Goal: Task Accomplishment & Management: Manage account settings

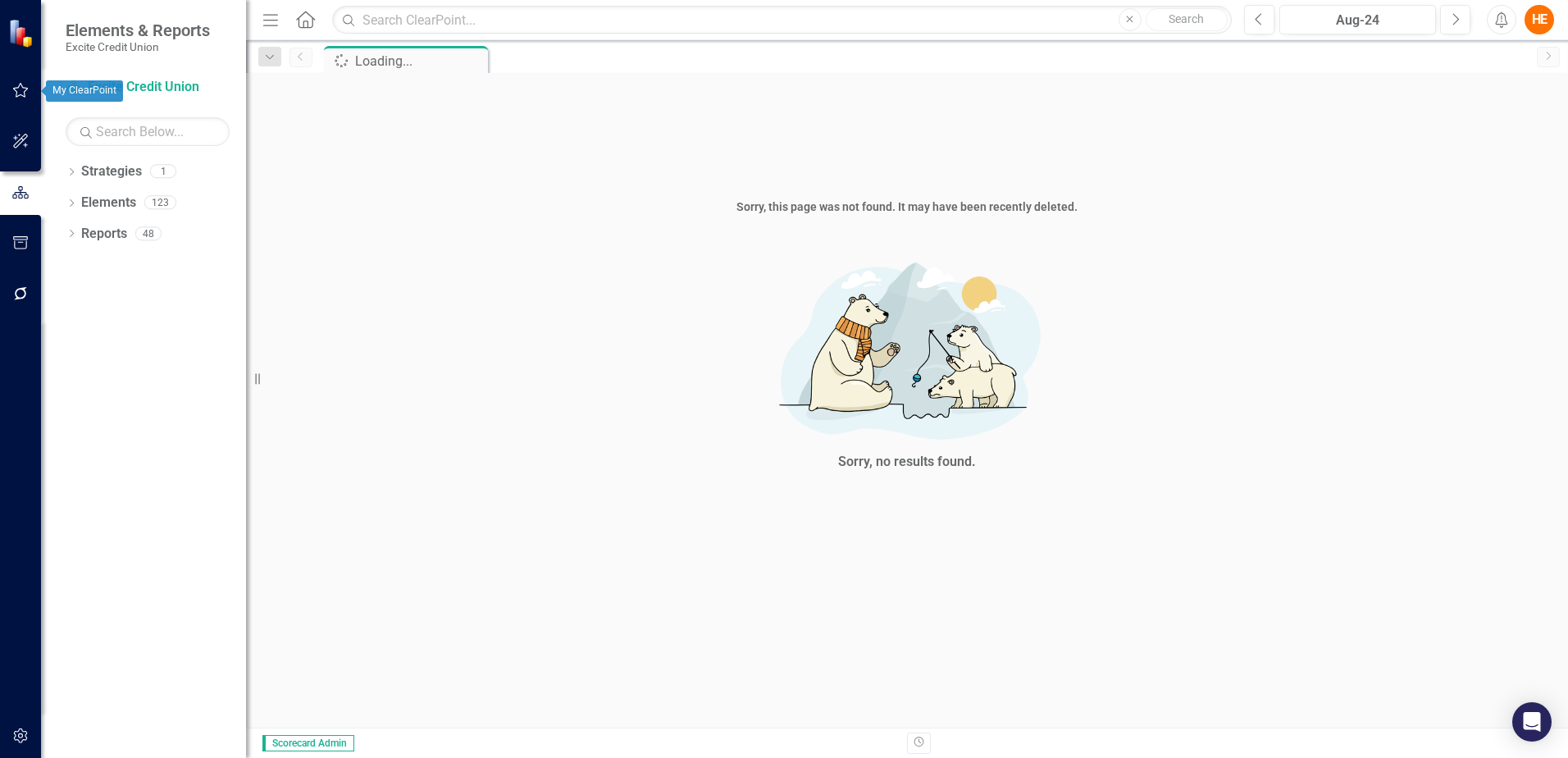
click at [27, 90] on icon "button" at bounding box center [21, 90] width 16 height 15
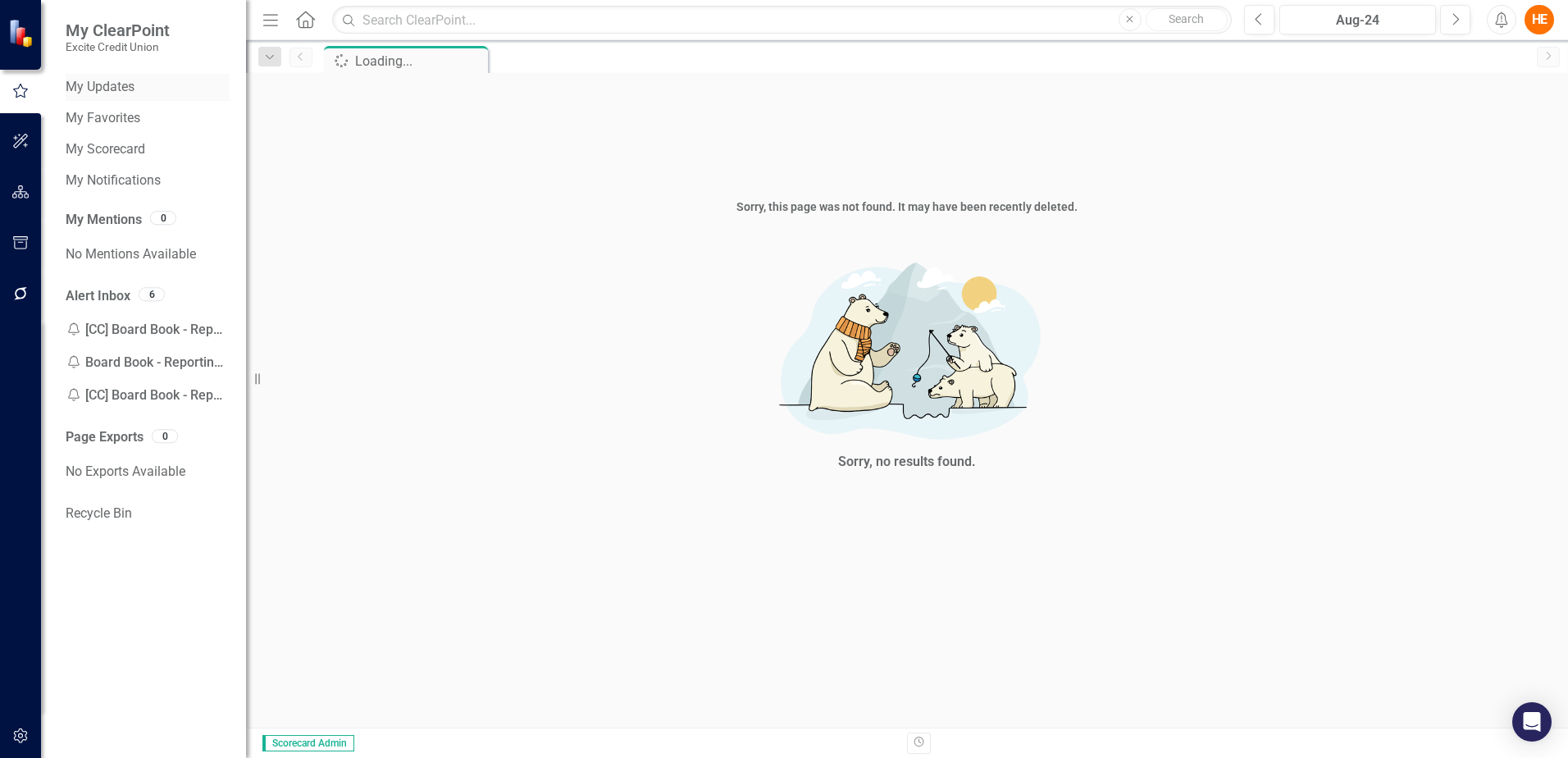
click at [137, 89] on link "My Updates" at bounding box center [148, 87] width 164 height 19
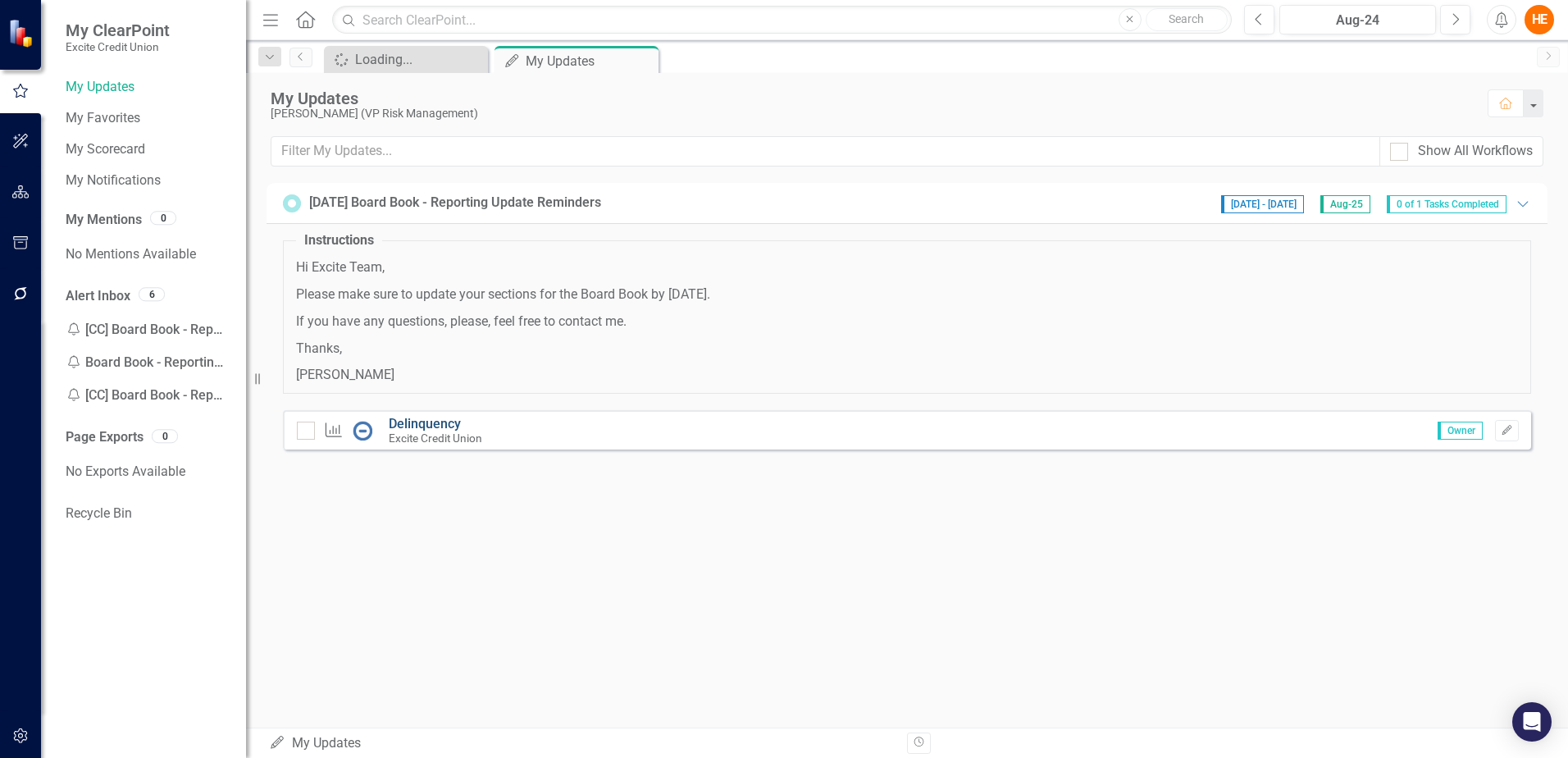
click at [422, 419] on link "Delinquency" at bounding box center [425, 424] width 72 height 16
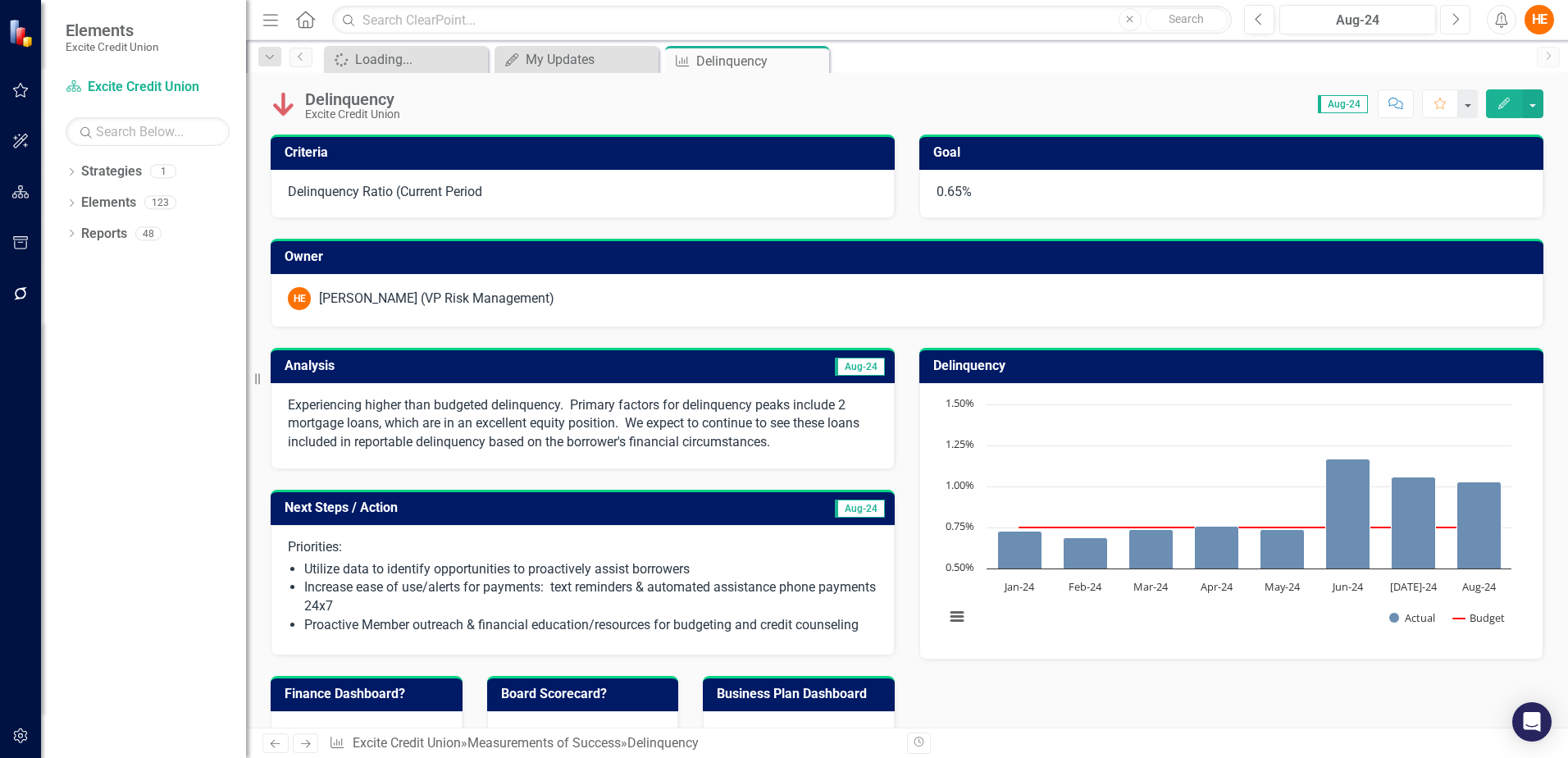
click at [1447, 24] on button "Next" at bounding box center [1455, 20] width 30 height 30
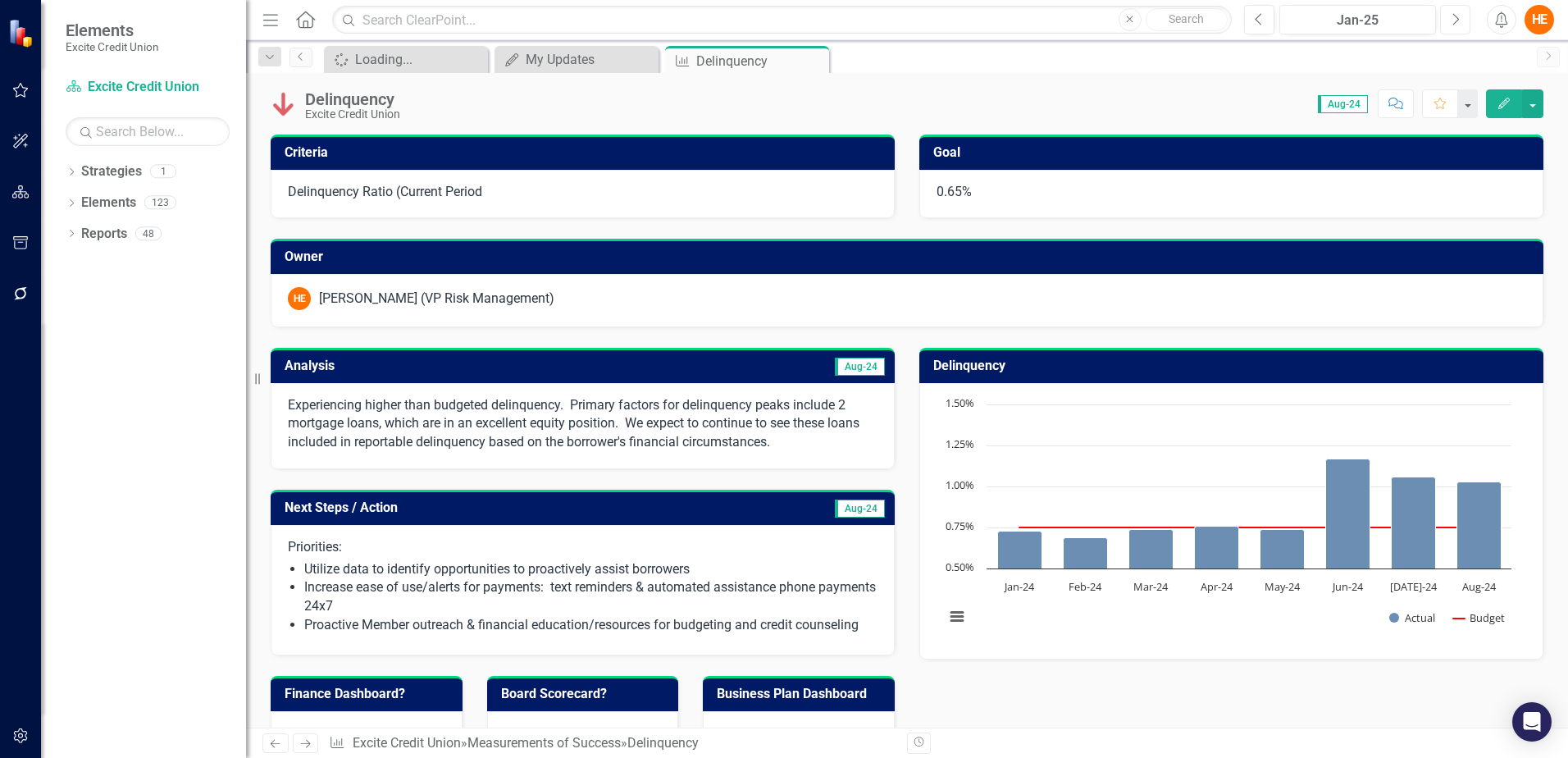
click at [1447, 24] on button "Next" at bounding box center [1455, 20] width 30 height 30
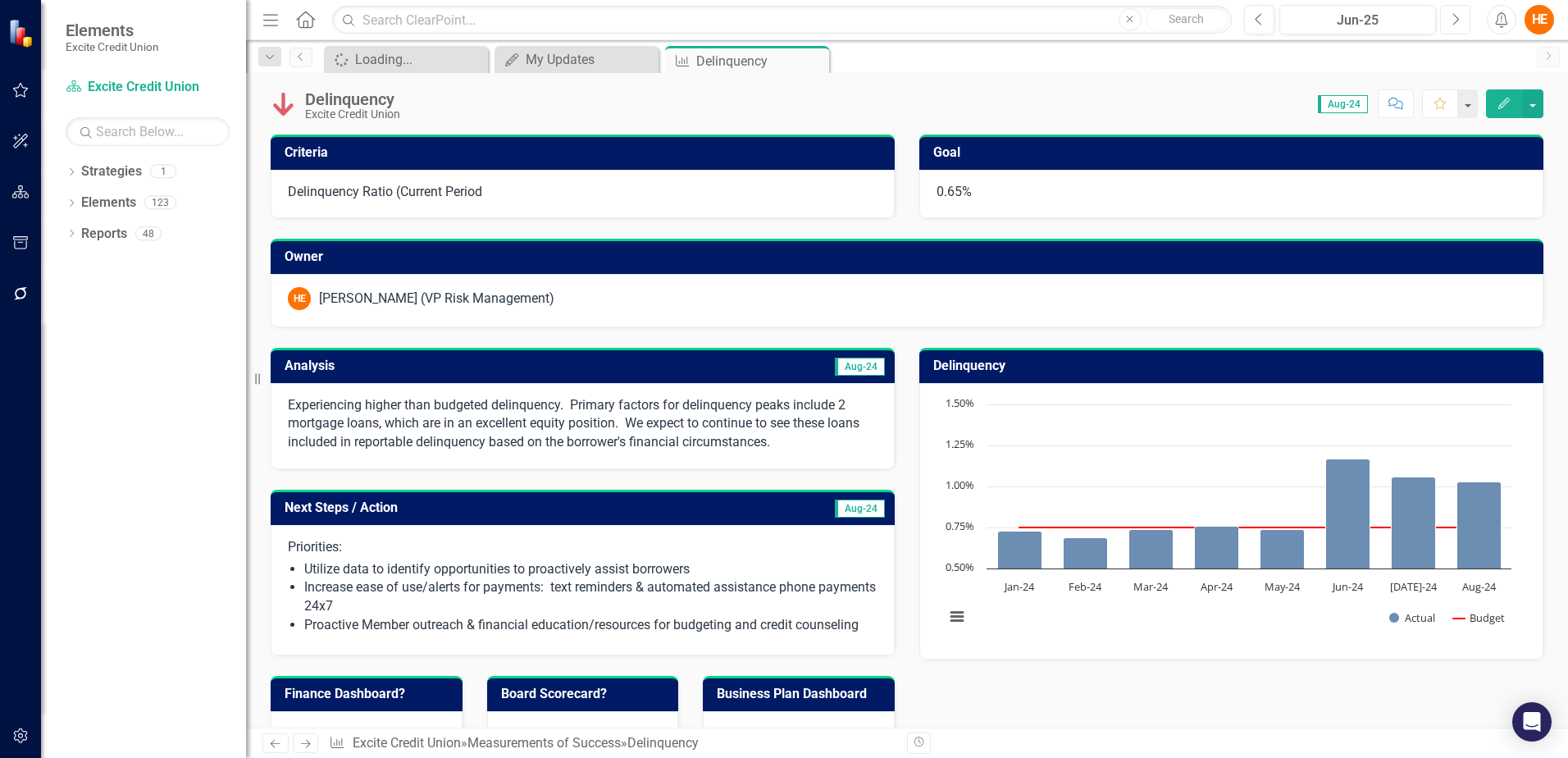
click at [1447, 24] on button "Next" at bounding box center [1455, 20] width 30 height 30
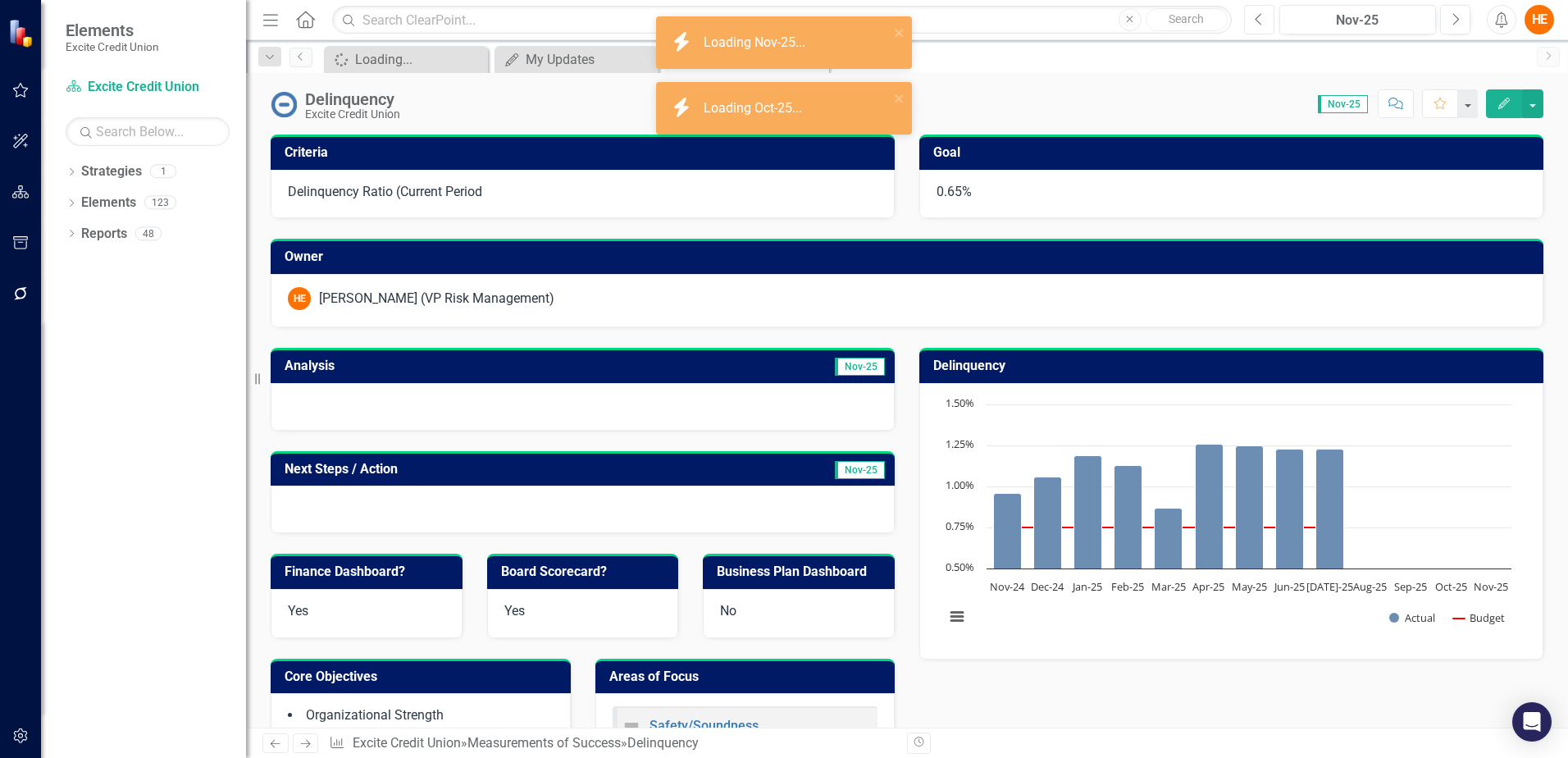
click at [1259, 21] on icon "Previous" at bounding box center [1259, 19] width 9 height 15
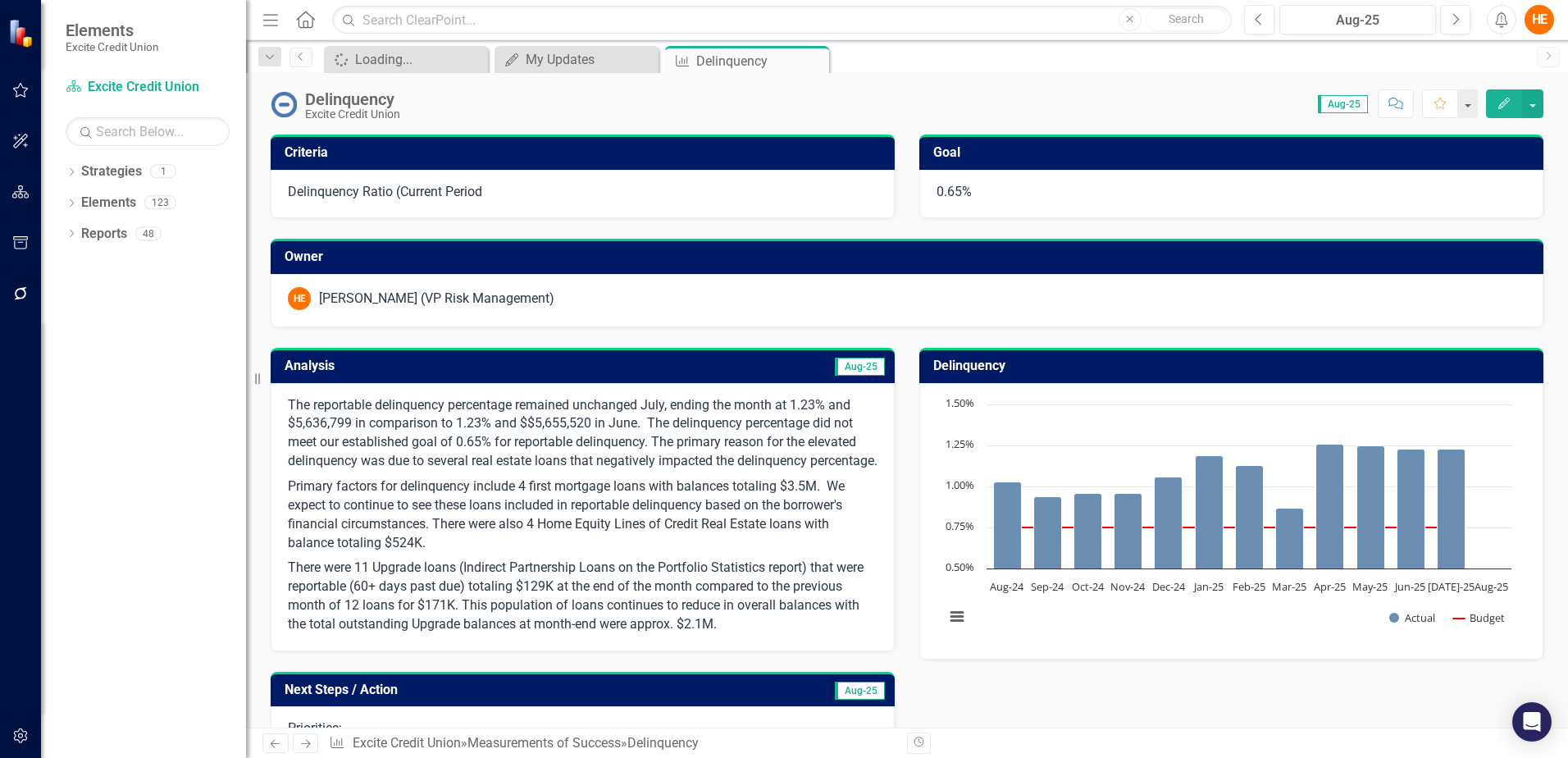
click at [668, 404] on p "The reportable delinquency percentage remained unchanged July, ending the month…" at bounding box center [583, 435] width 590 height 78
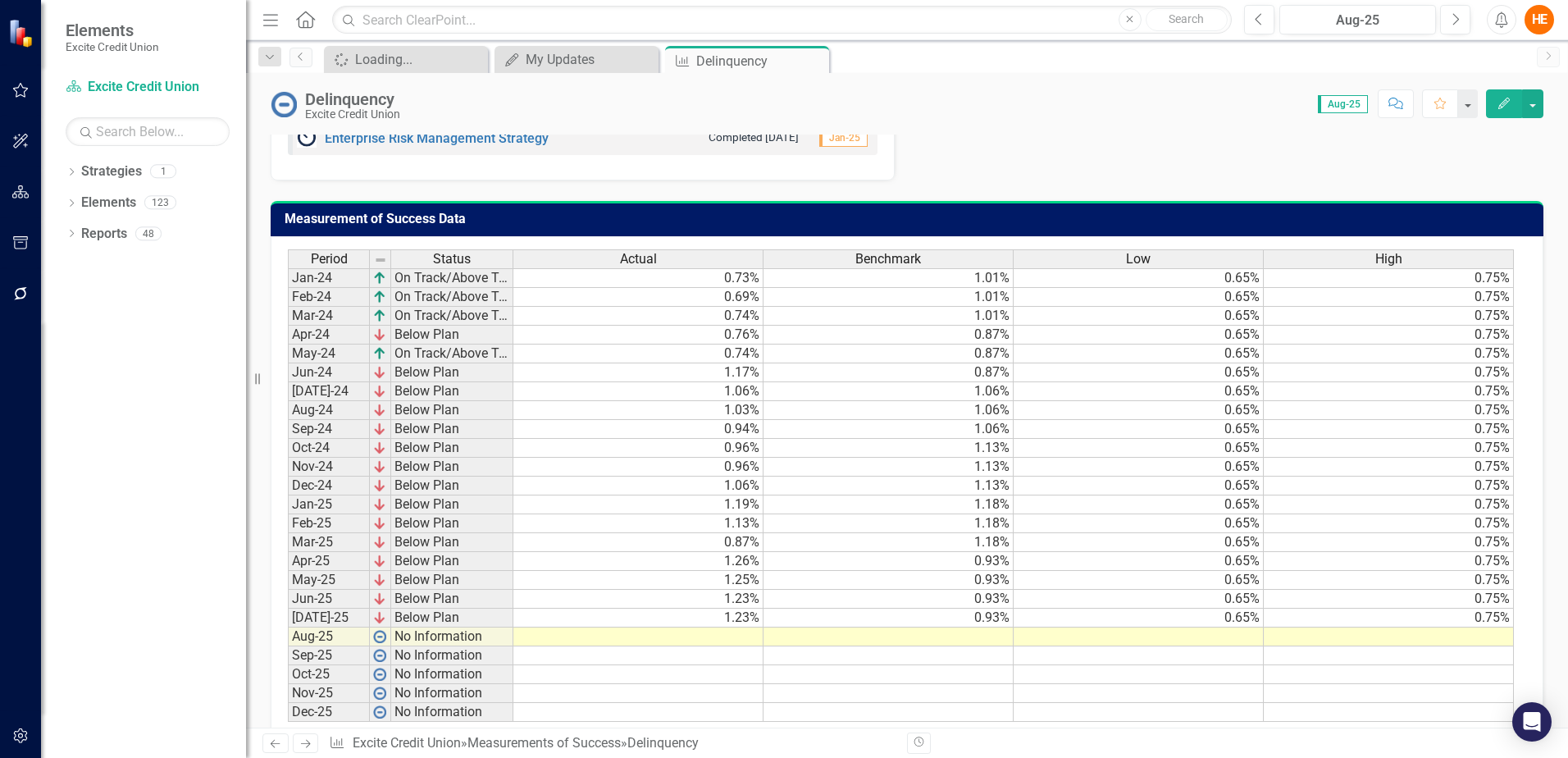
scroll to position [1067, 0]
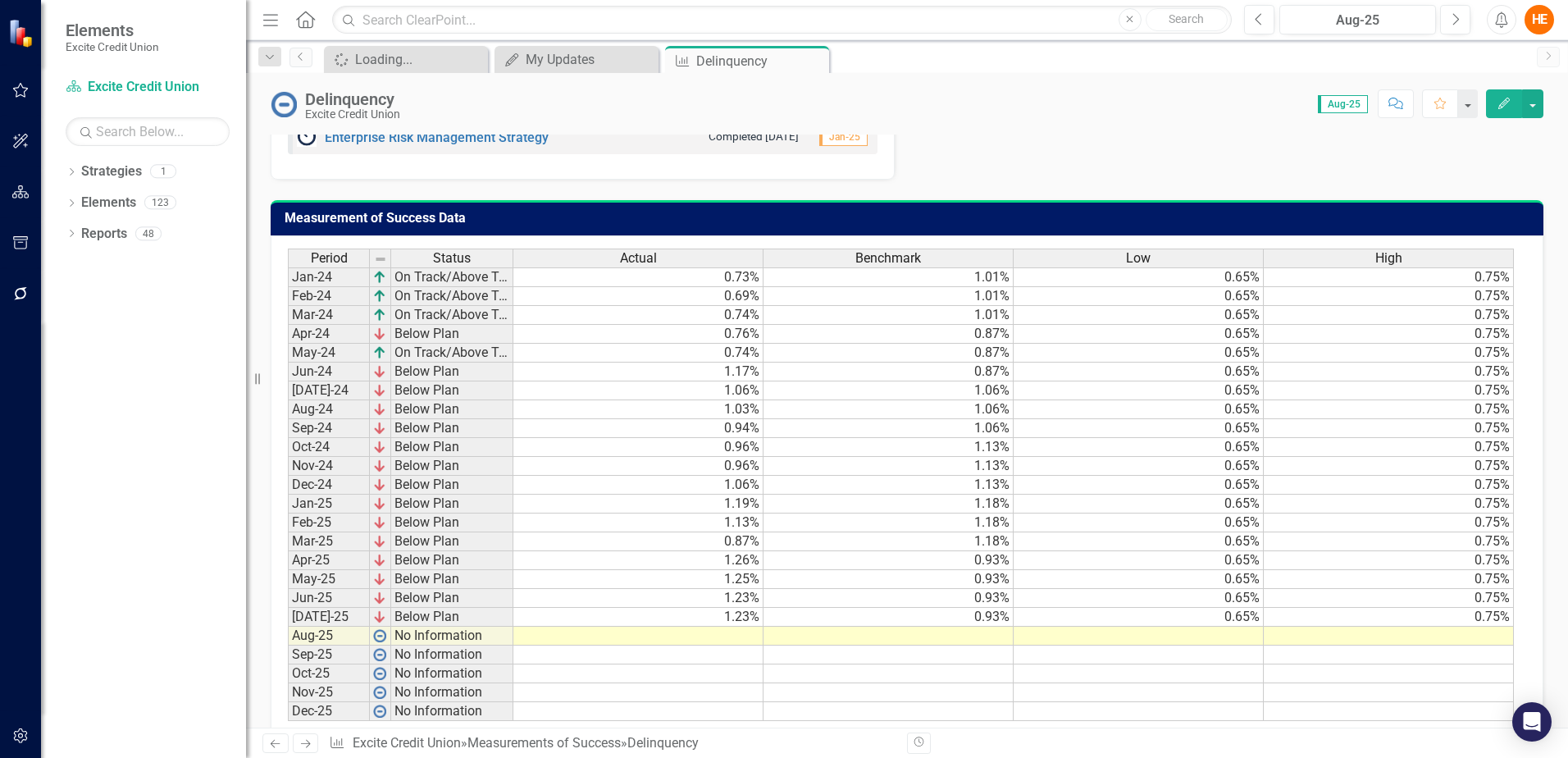
click at [715, 646] on td at bounding box center [639, 636] width 250 height 19
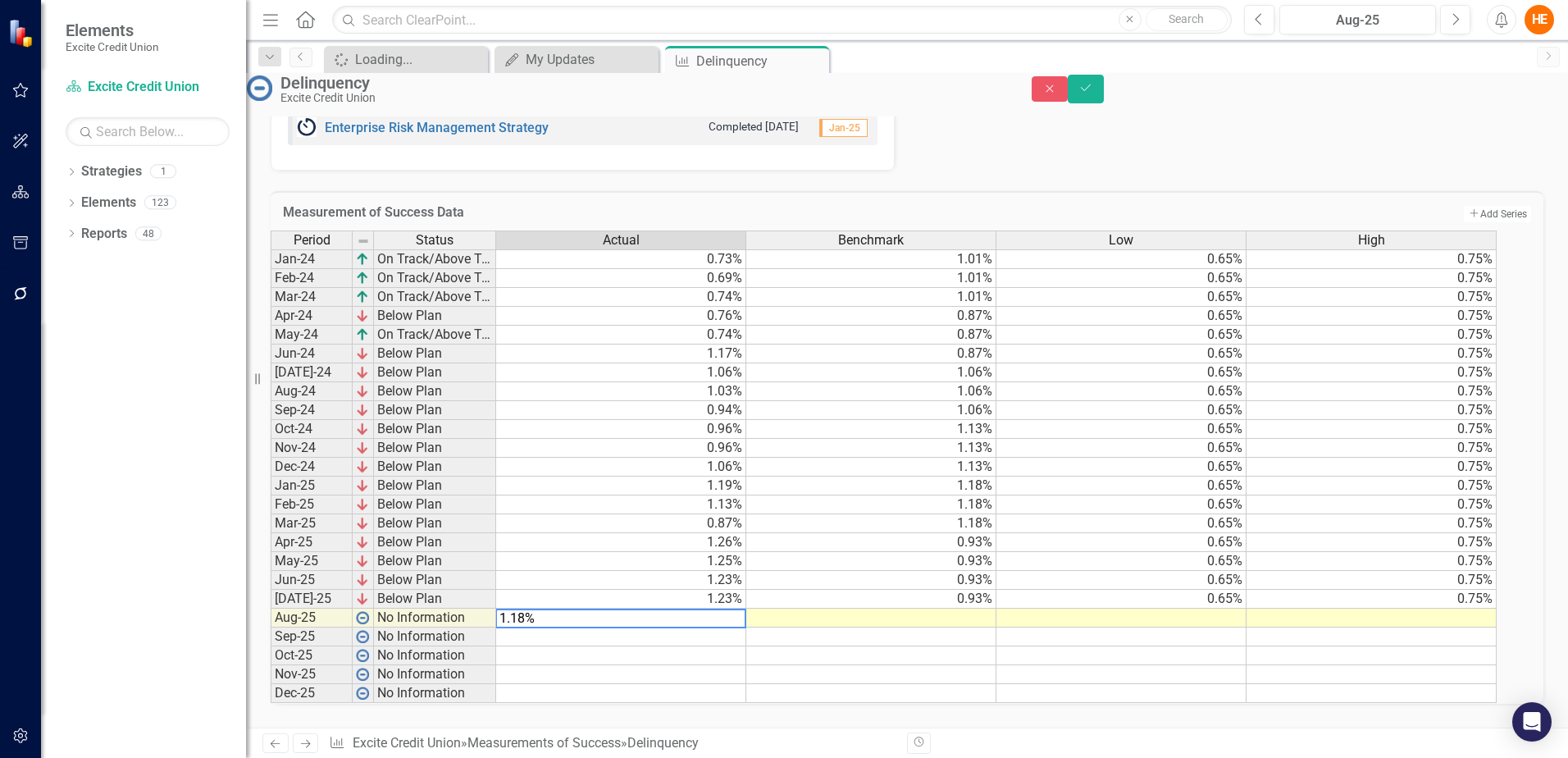
type textarea "1.18"
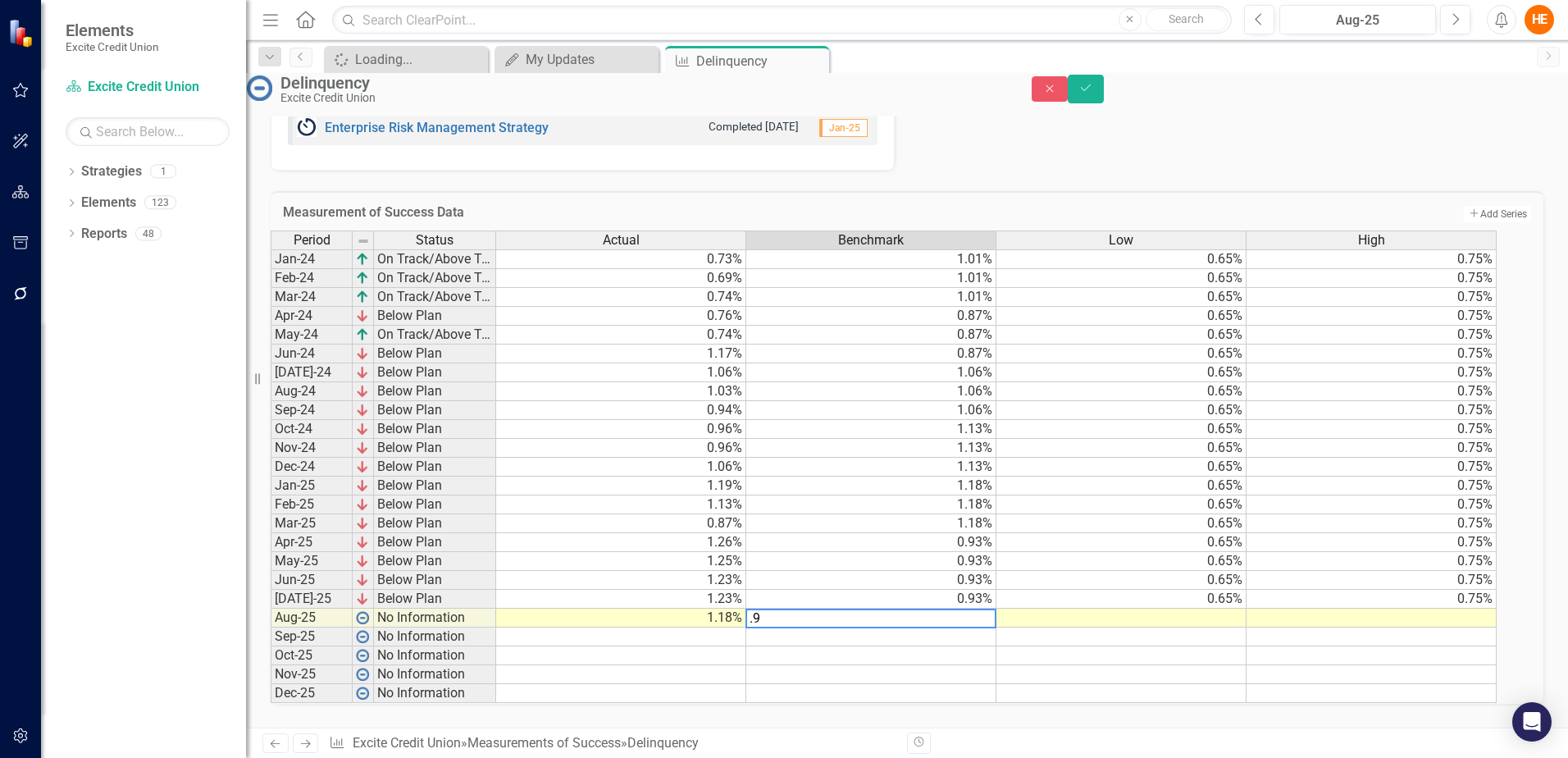
type textarea ".93"
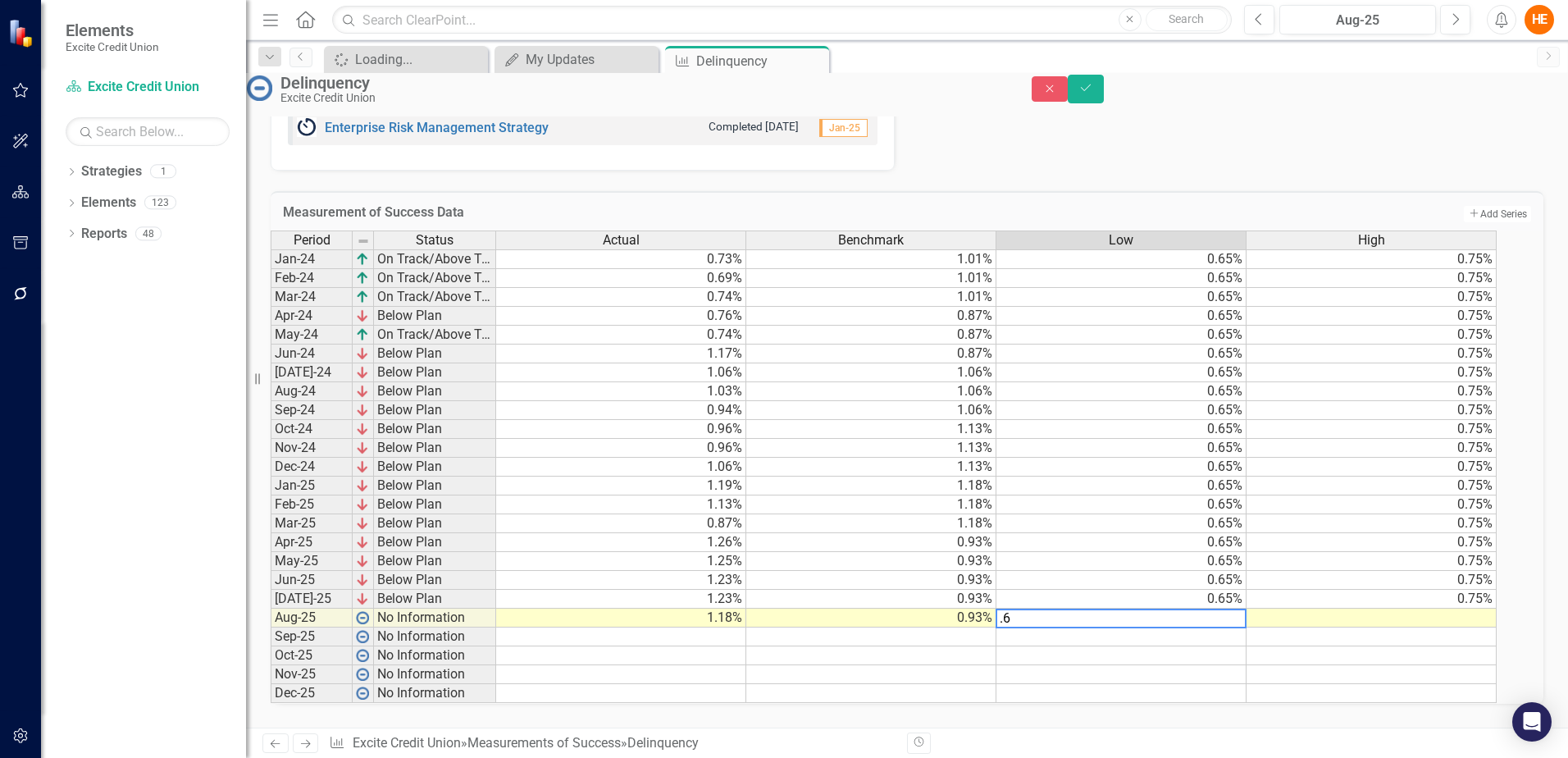
type textarea ".65"
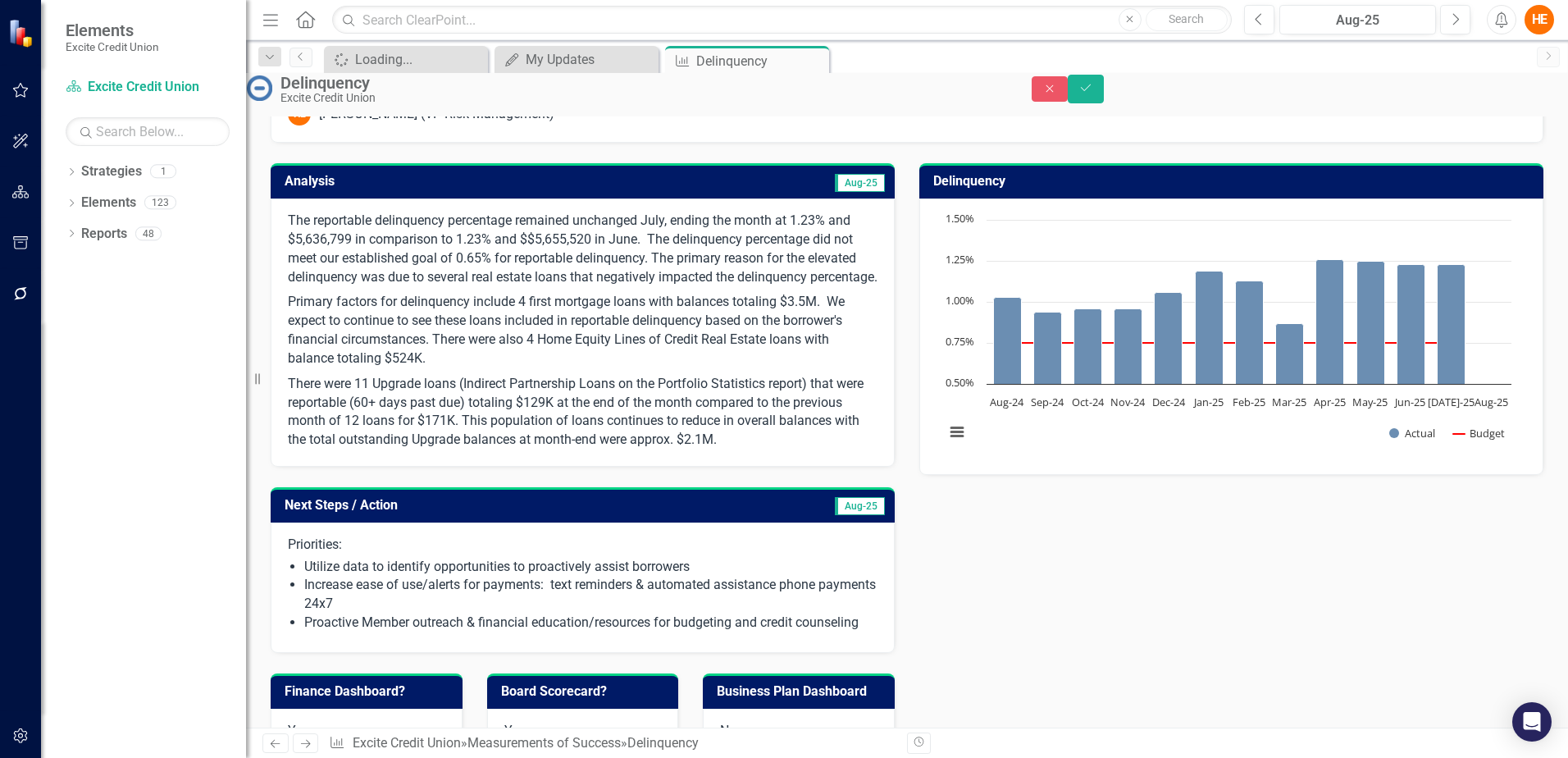
scroll to position [0, 0]
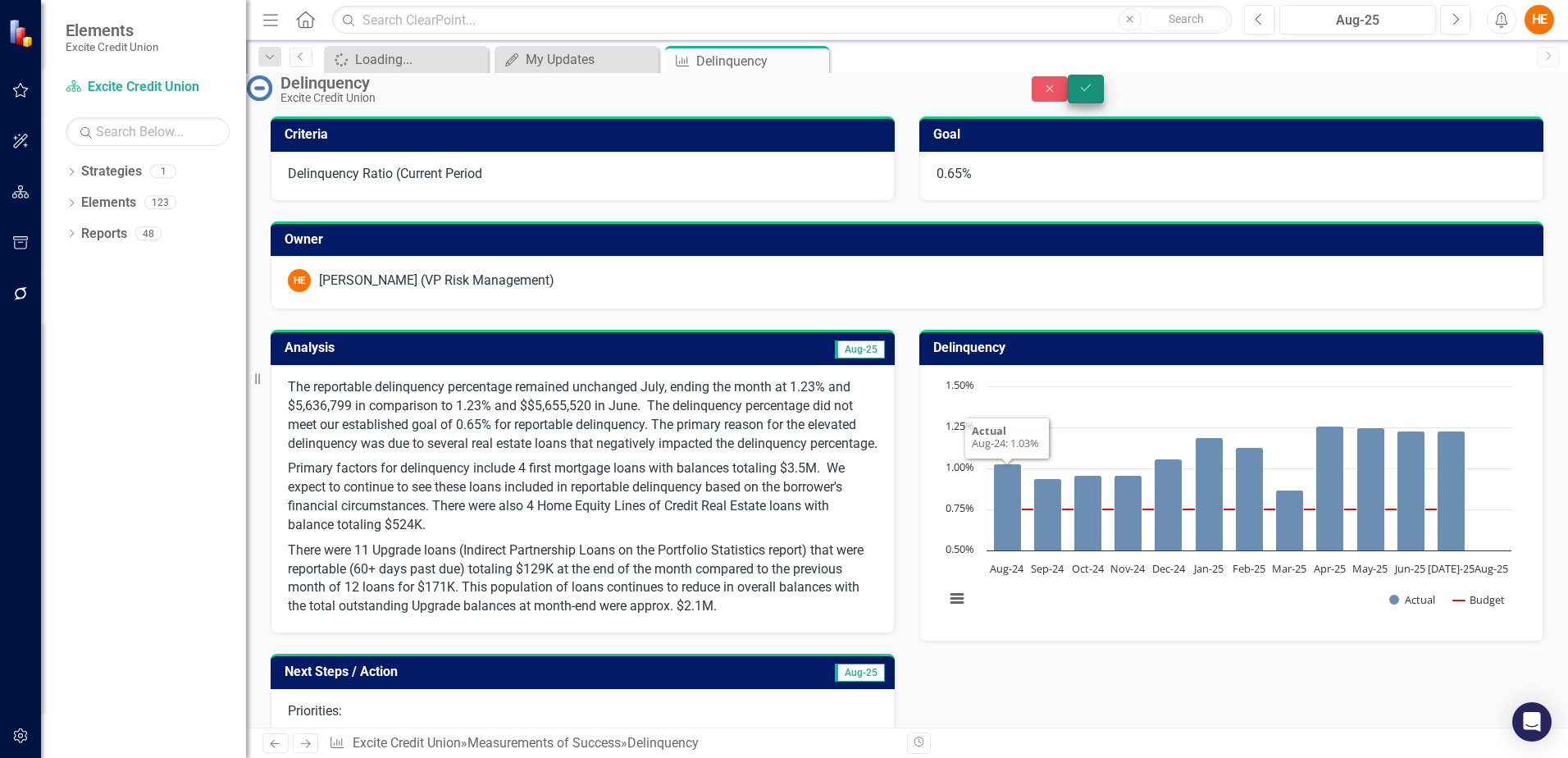
type textarea ".75"
click at [1104, 101] on button "Save" at bounding box center [1086, 89] width 36 height 29
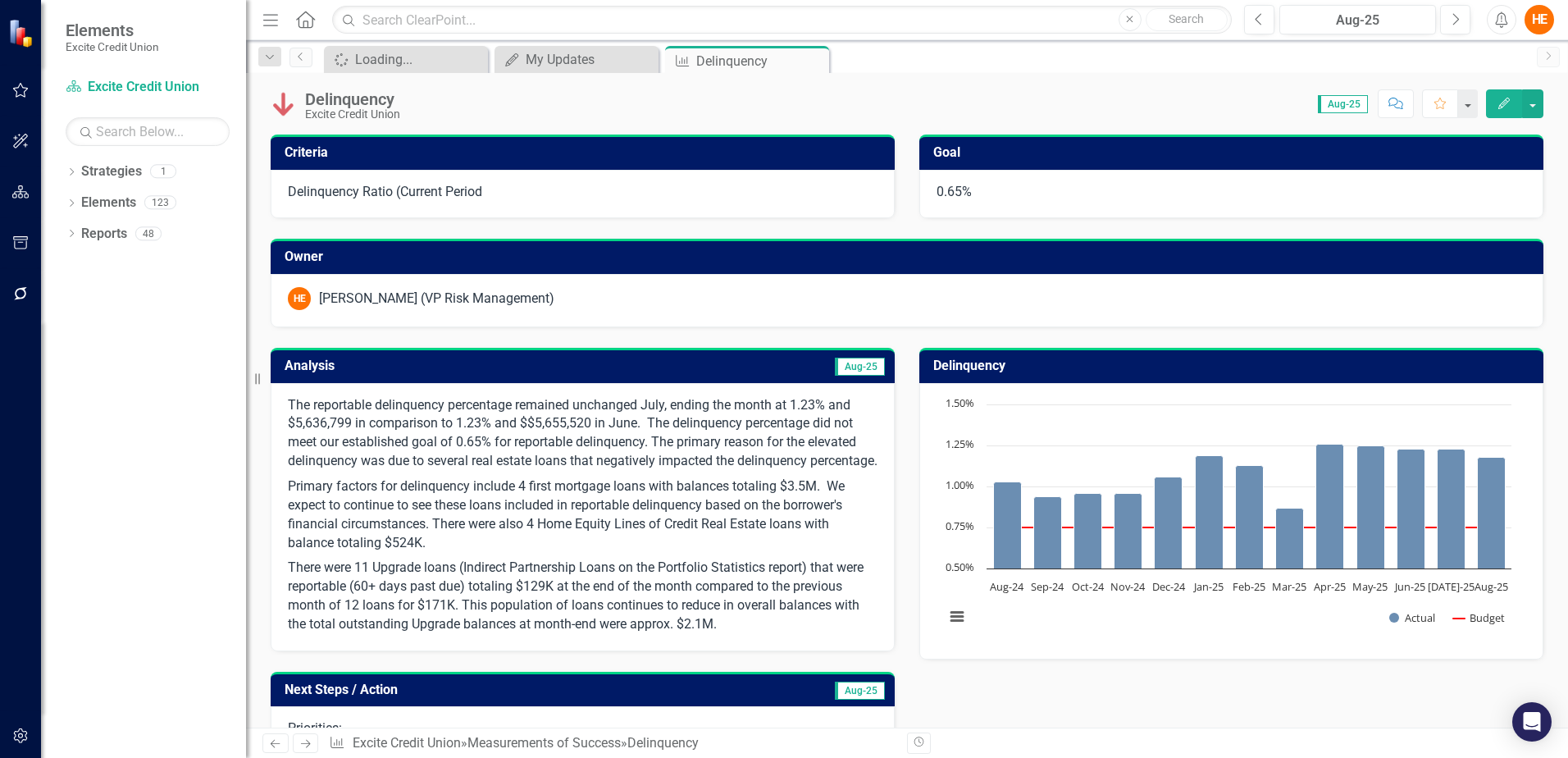
click at [670, 423] on p "The reportable delinquency percentage remained unchanged July, ending the month…" at bounding box center [583, 435] width 590 height 78
click at [838, 400] on p "The reportable delinquency percentage remained unchanged July, ending the month…" at bounding box center [583, 435] width 590 height 78
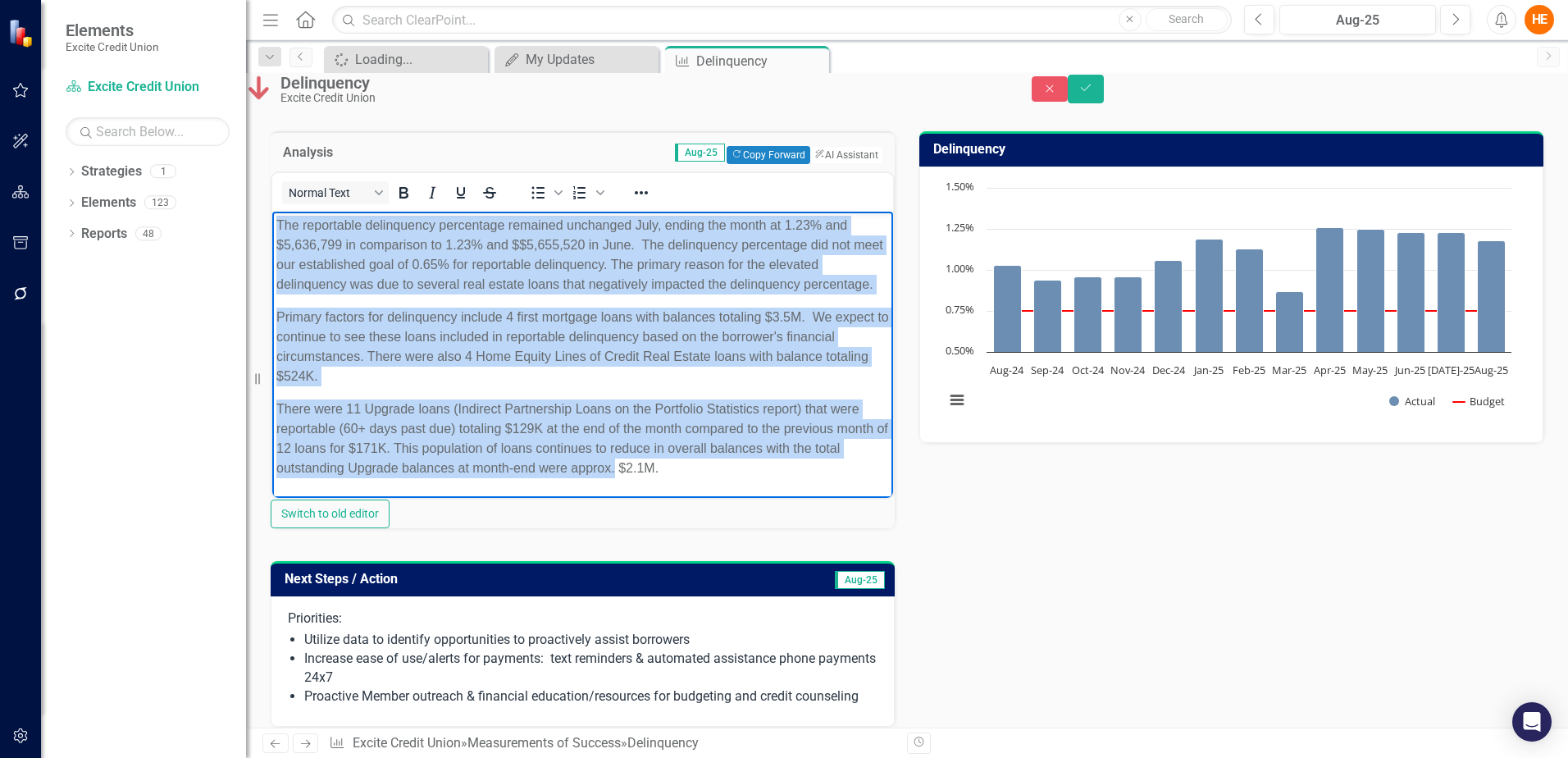
scroll to position [365, 0]
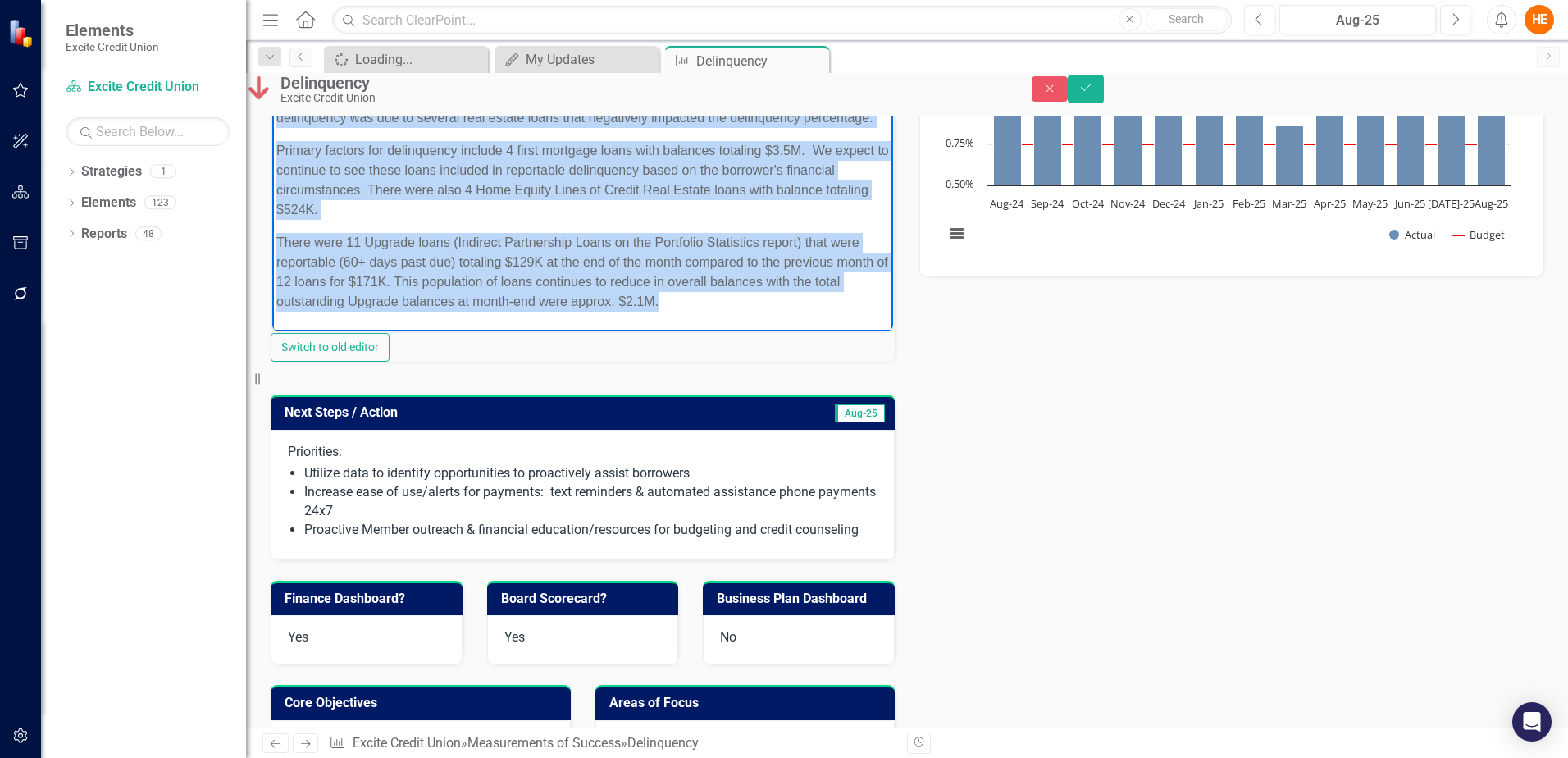
drag, startPoint x: 278, startPoint y: 54, endPoint x: 808, endPoint y: 304, distance: 586.0
click at [808, 304] on body "The reportable delinquency percentage remained unchanged July, ending the month…" at bounding box center [582, 187] width 621 height 284
paste body "Rich Text Area. Press ALT-0 for help."
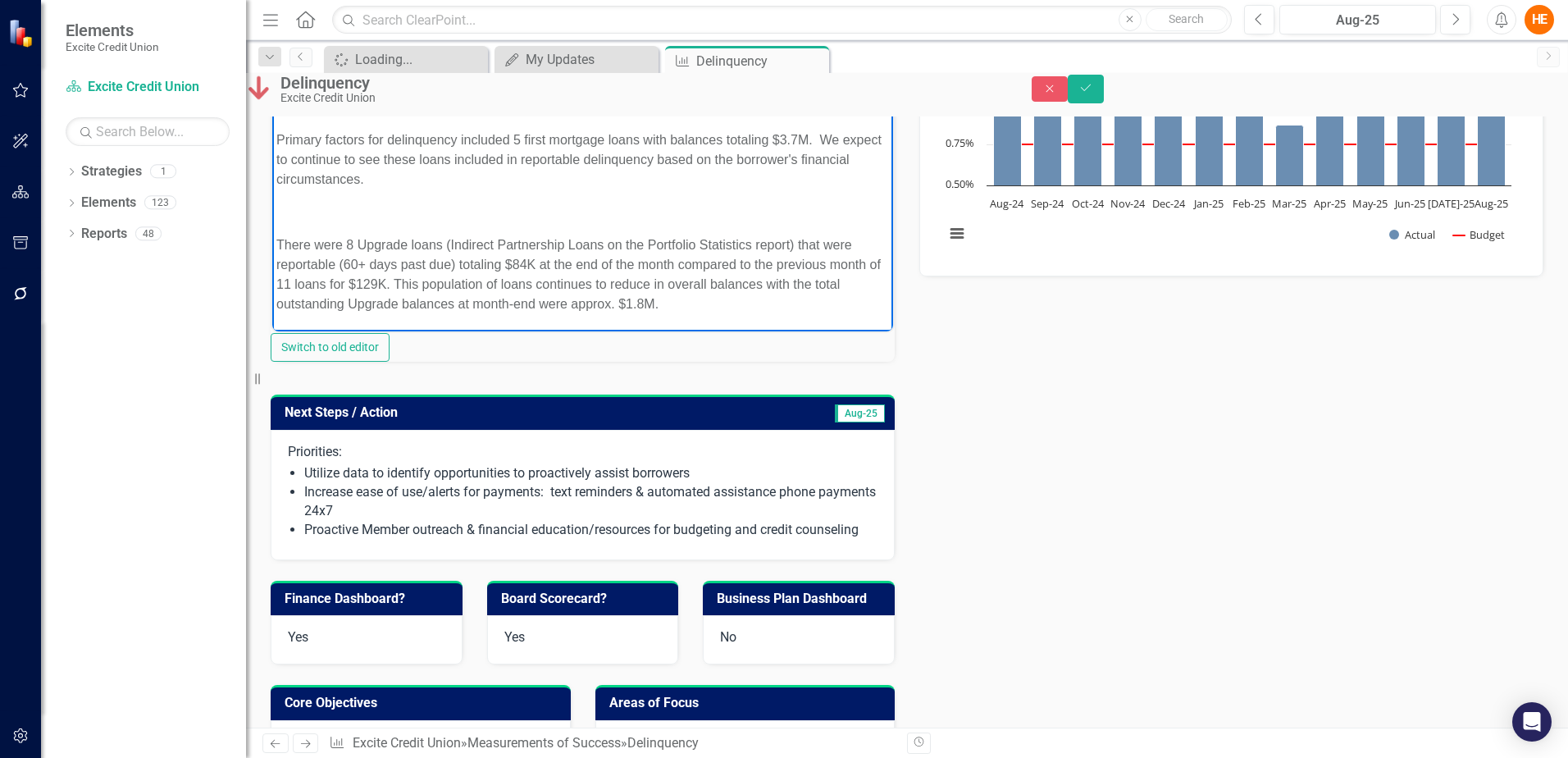
scroll to position [0, 0]
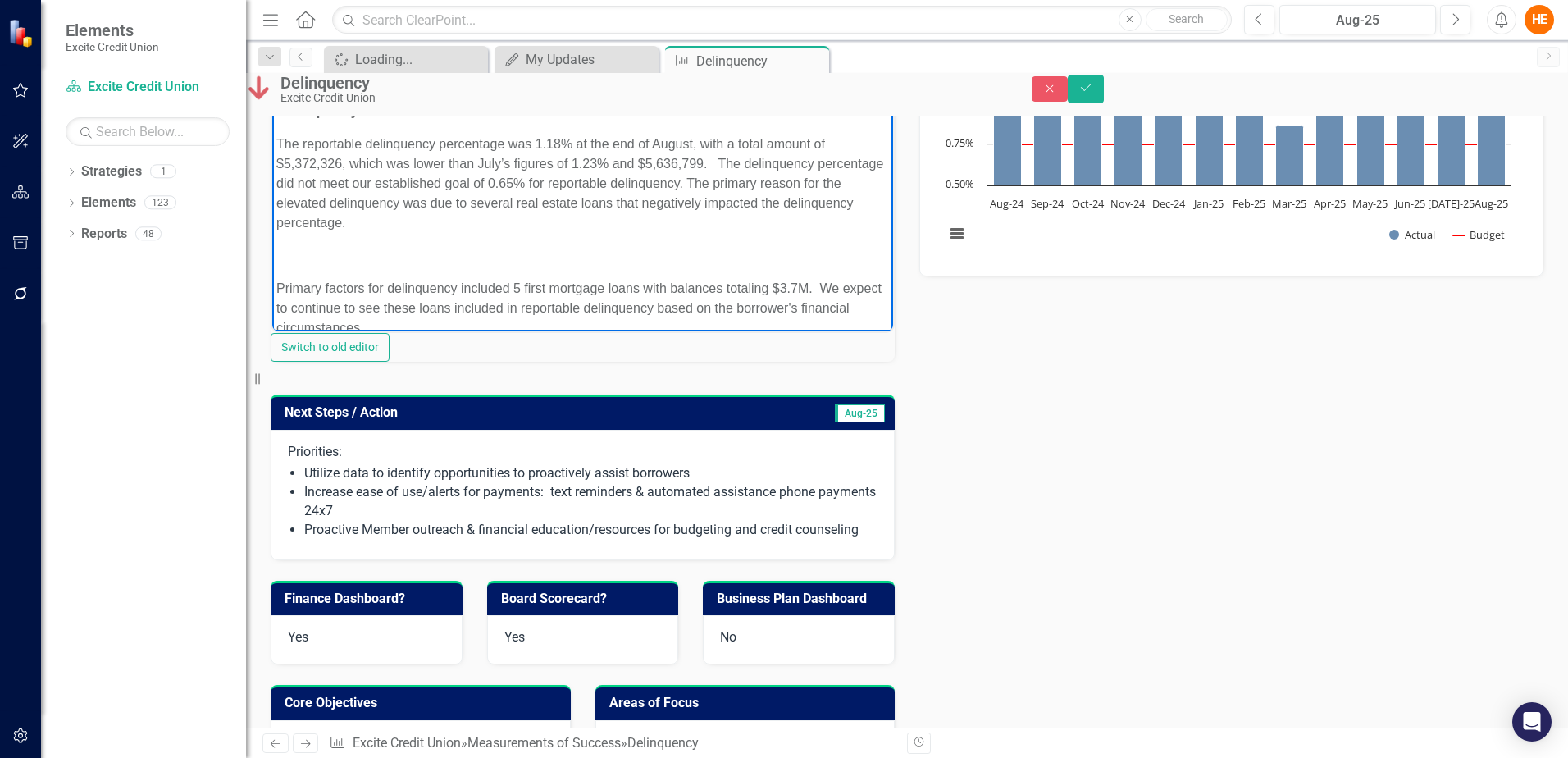
click at [481, 266] on p "Rich Text Area. Press ALT-0 for help." at bounding box center [583, 256] width 613 height 20
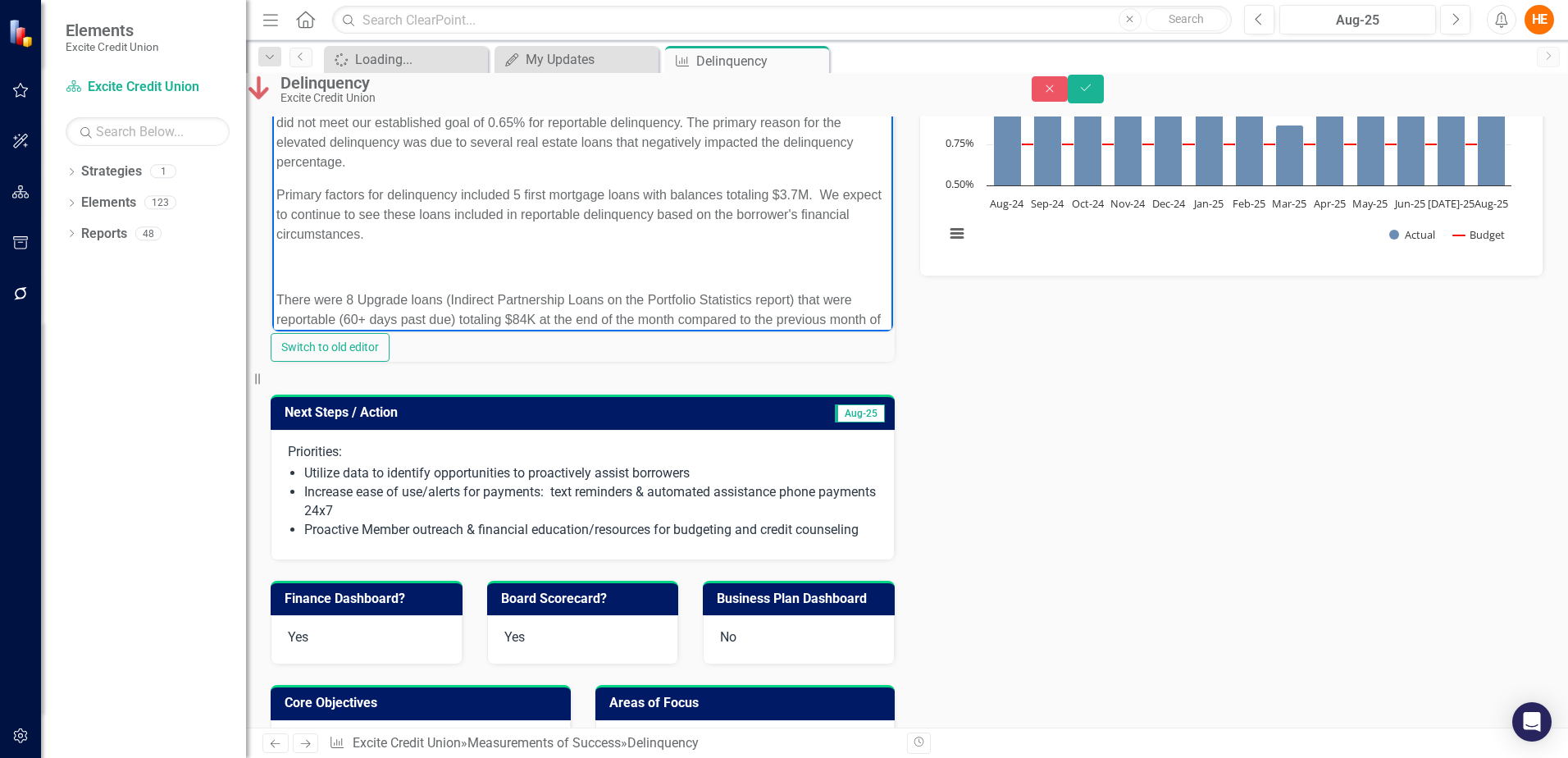
scroll to position [135, 0]
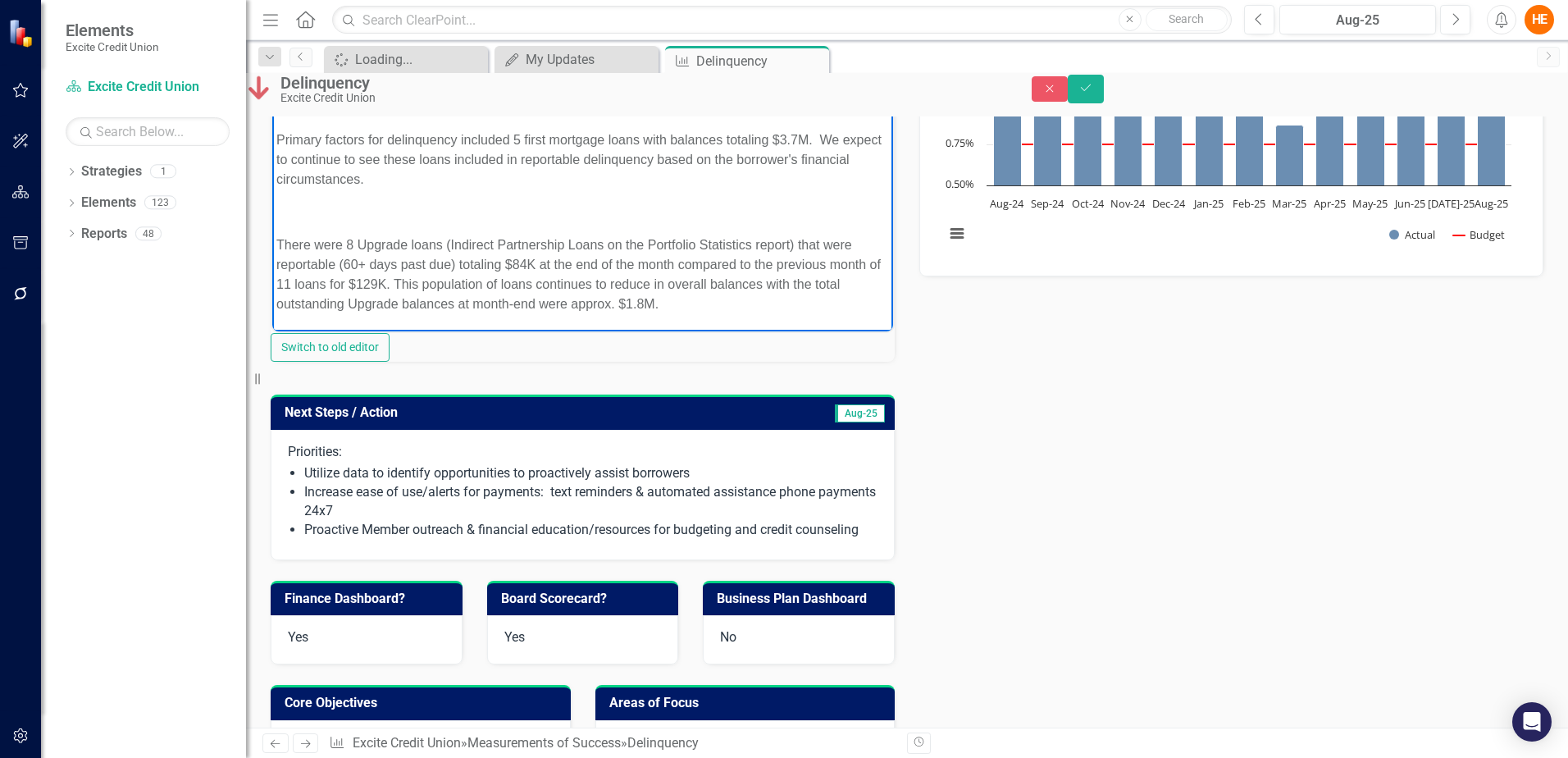
click at [327, 204] on p "Rich Text Area. Press ALT-0 for help." at bounding box center [583, 213] width 613 height 20
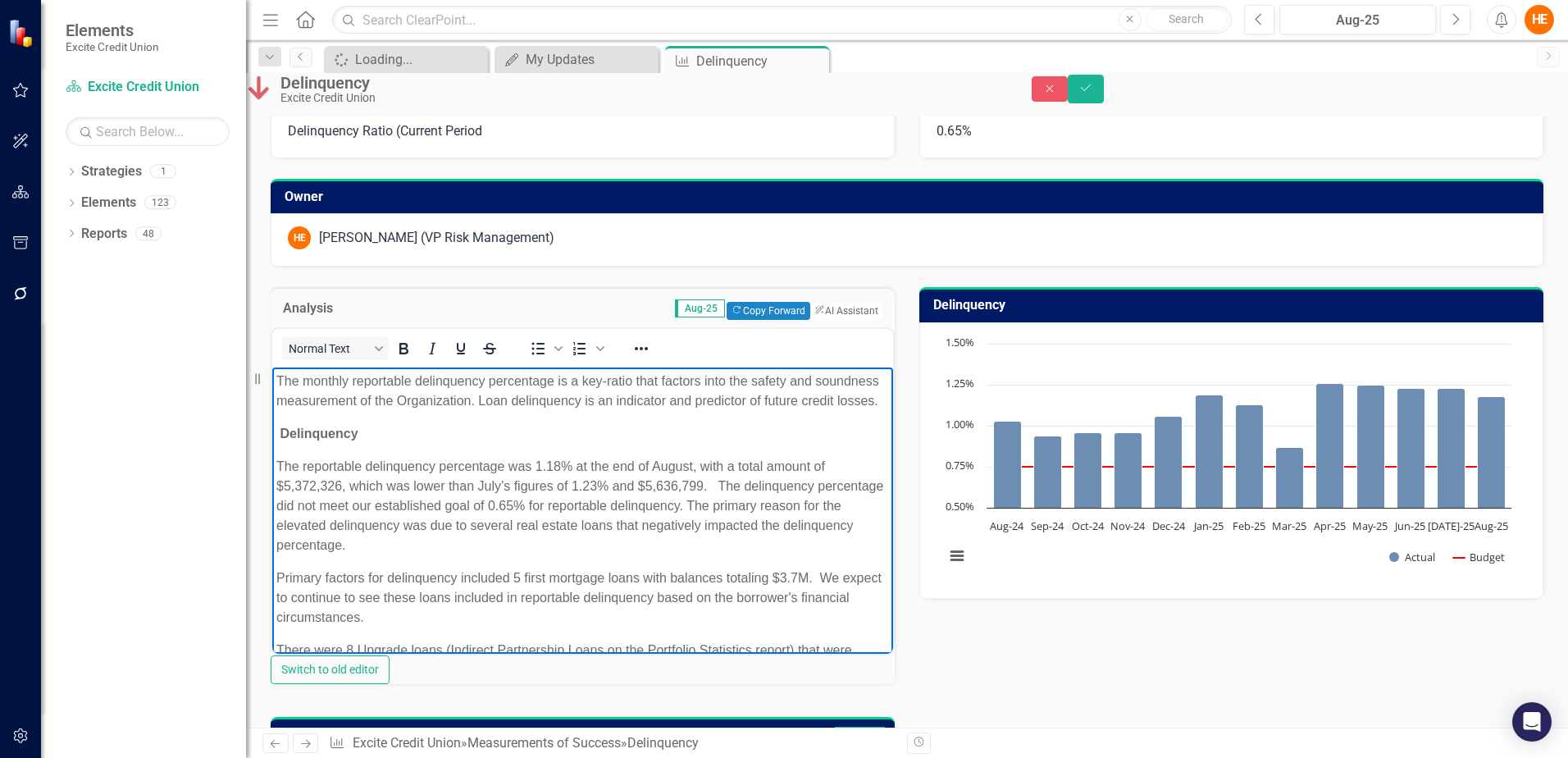
scroll to position [37, 0]
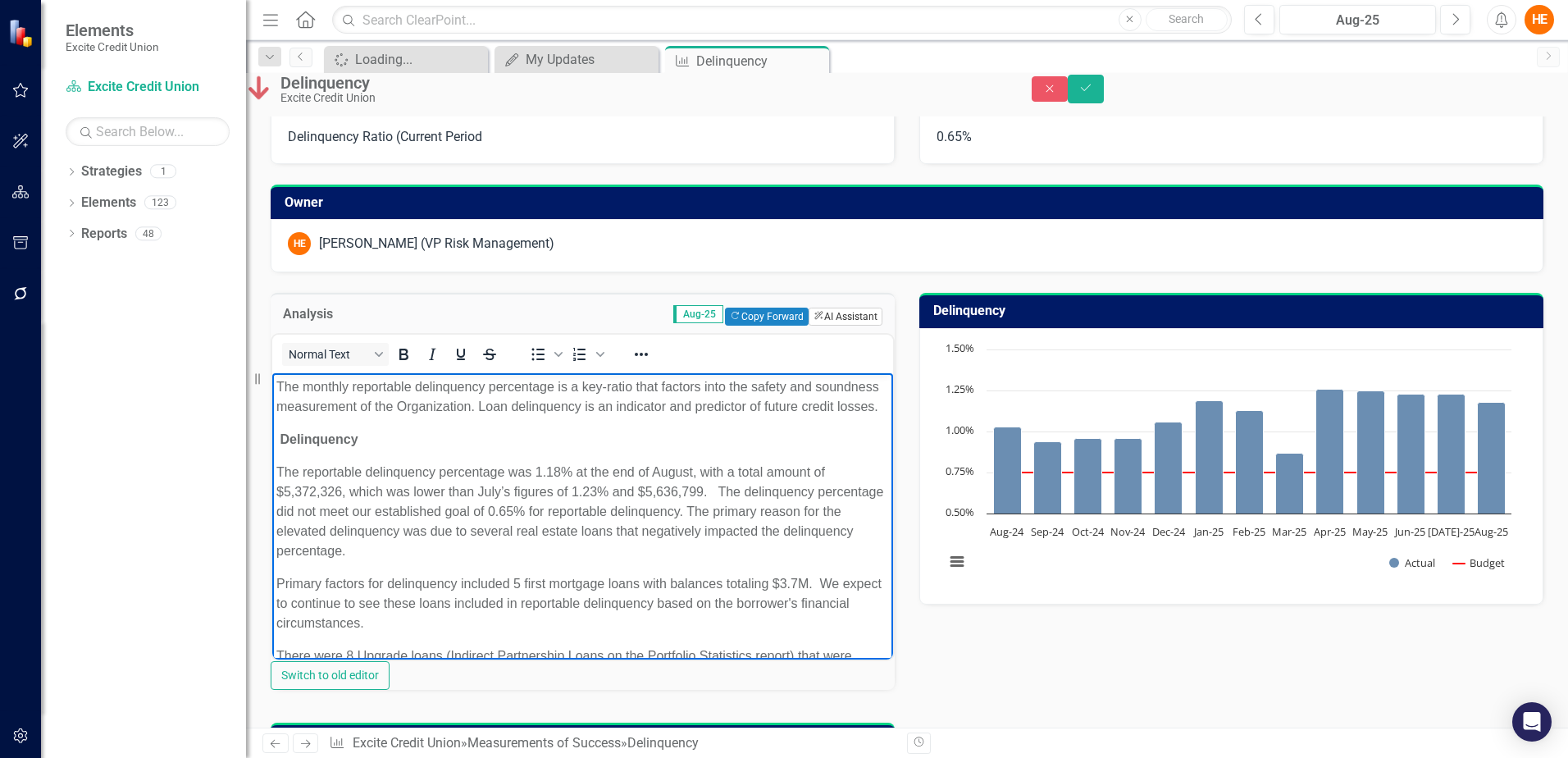
click at [823, 326] on button "ClearPoint AI AI Assistant" at bounding box center [845, 317] width 74 height 18
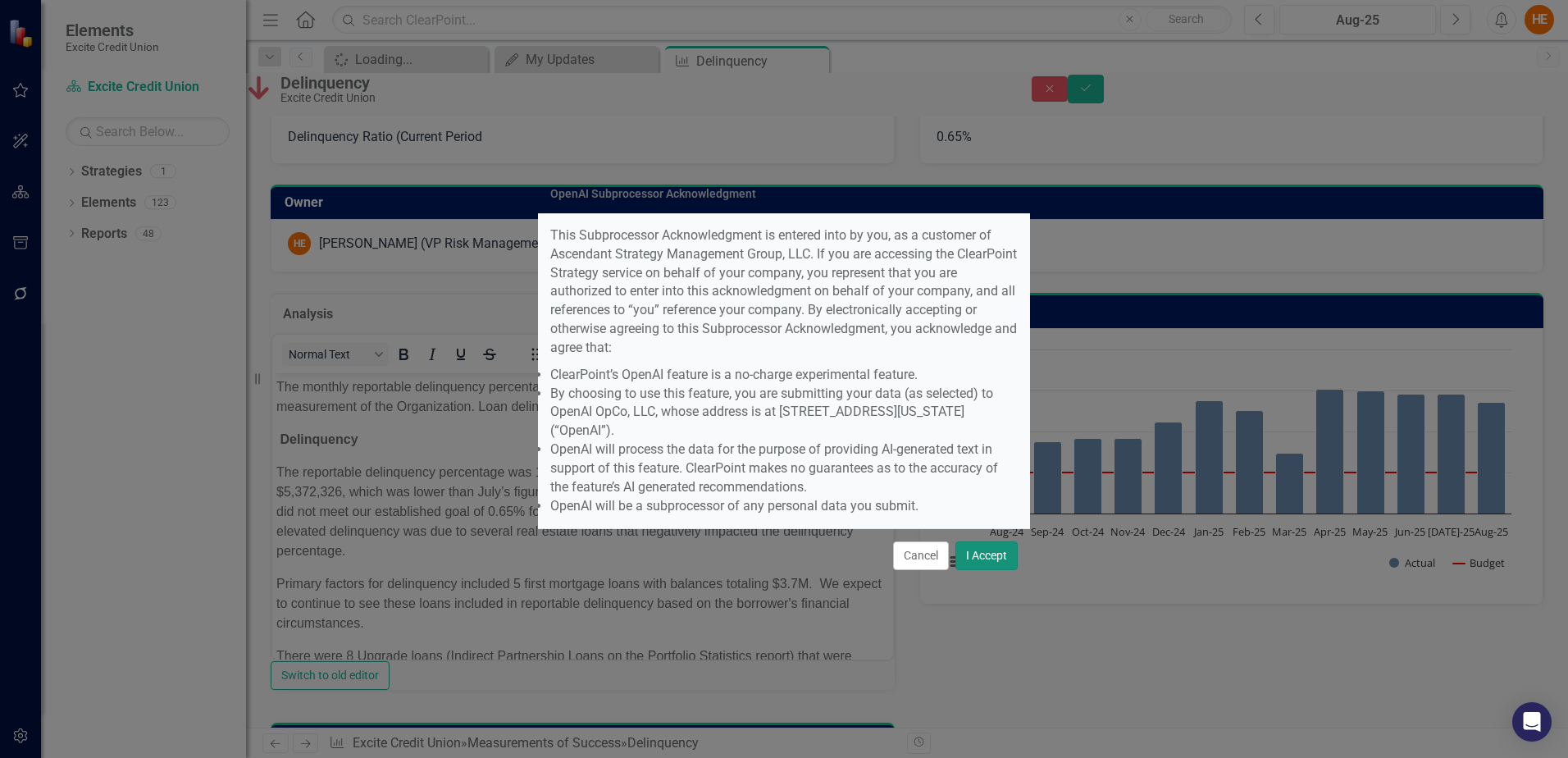
click at [983, 542] on button "I Accept" at bounding box center [986, 556] width 62 height 29
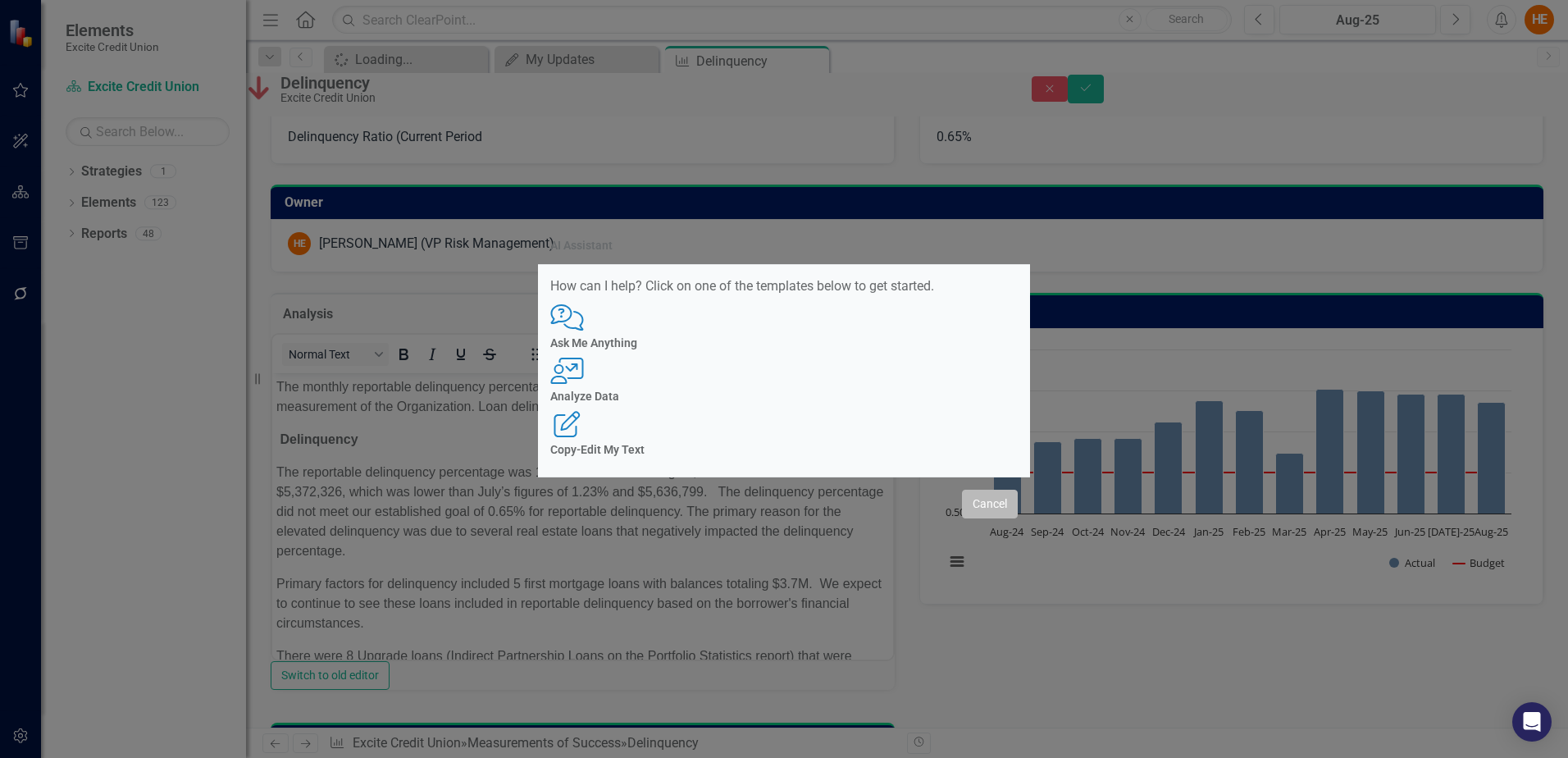
click at [1010, 490] on button "Cancel" at bounding box center [990, 504] width 56 height 29
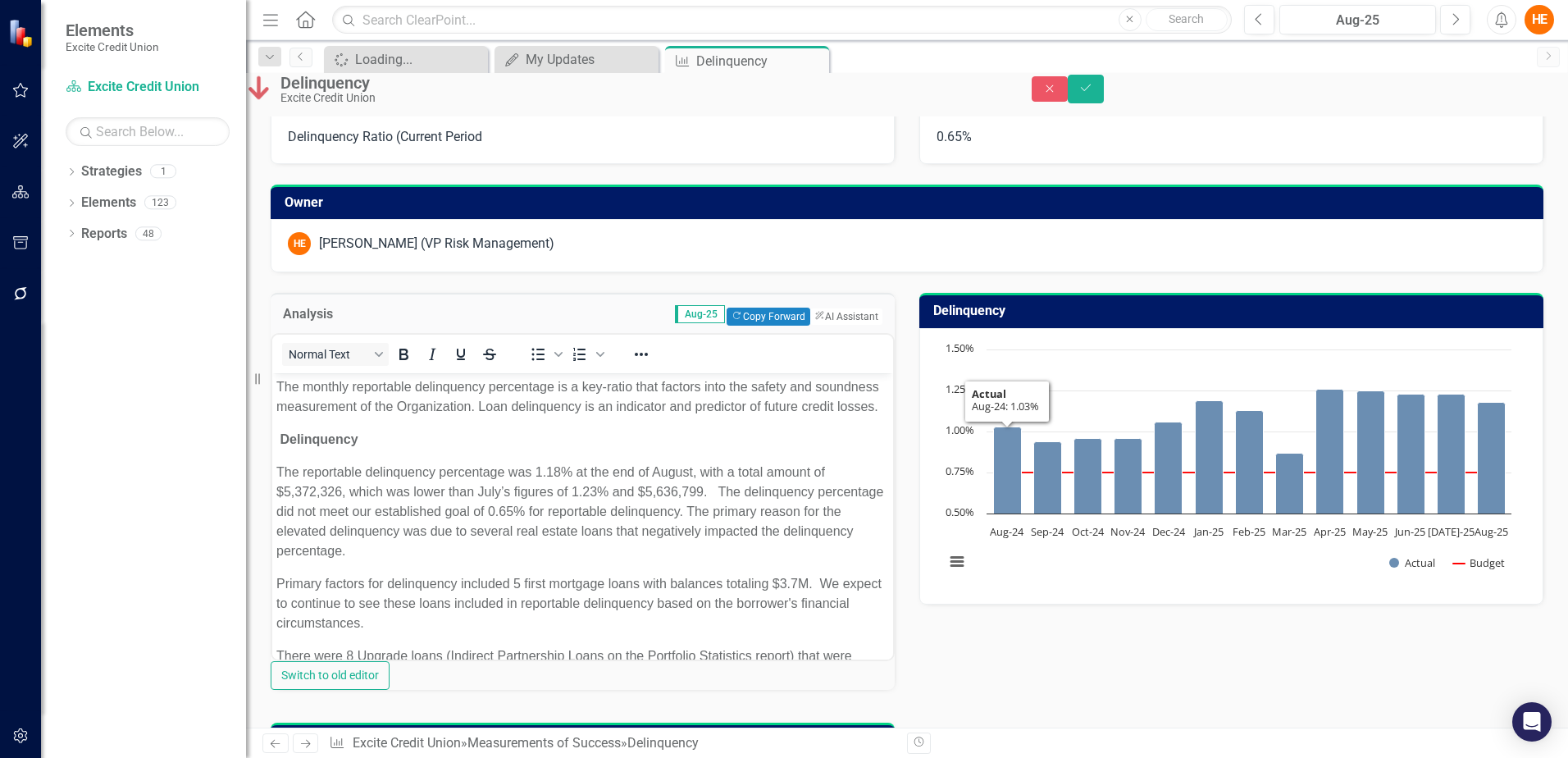
click at [643, 450] on p "Delinquency" at bounding box center [583, 440] width 613 height 20
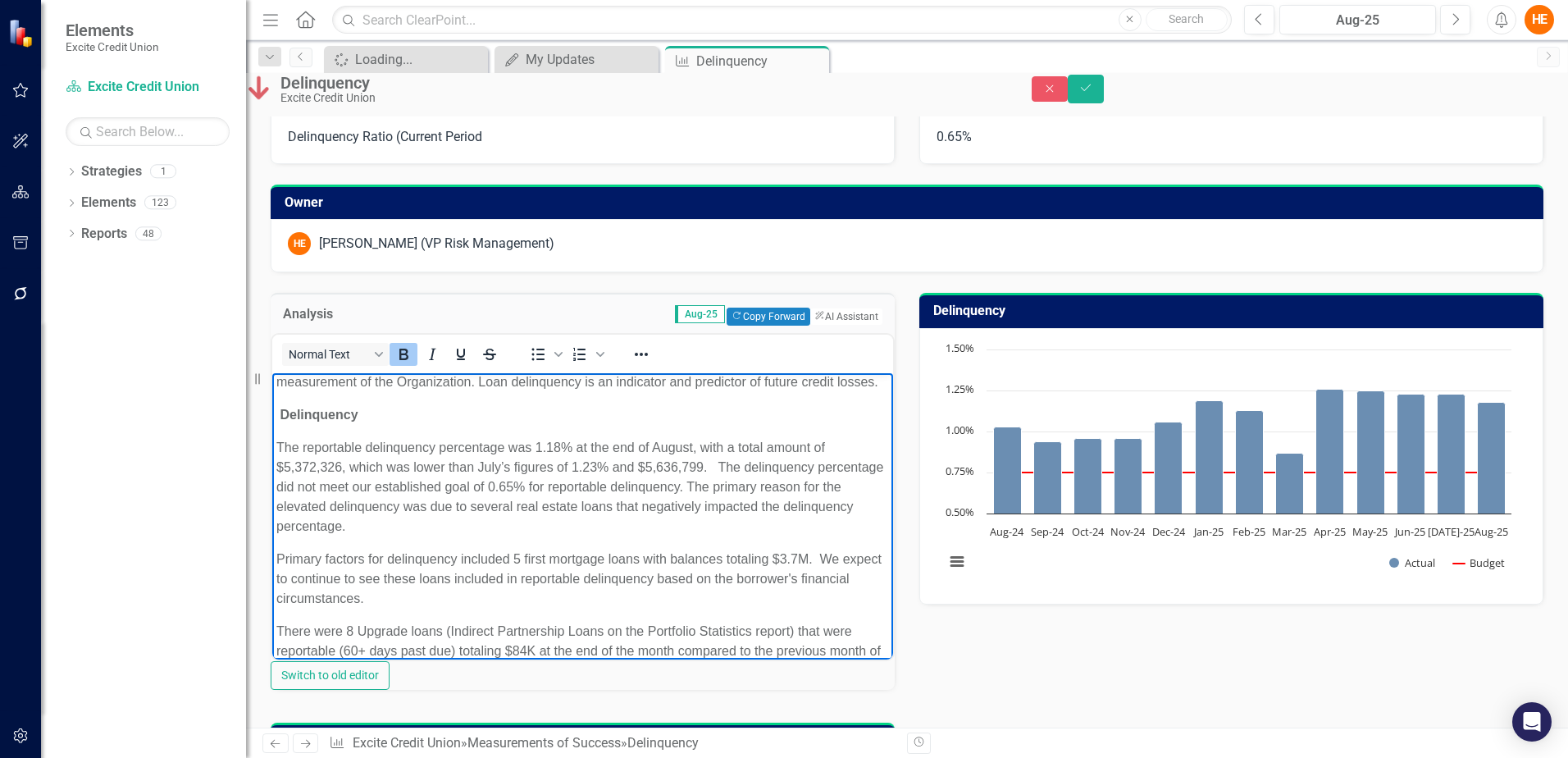
scroll to position [0, 0]
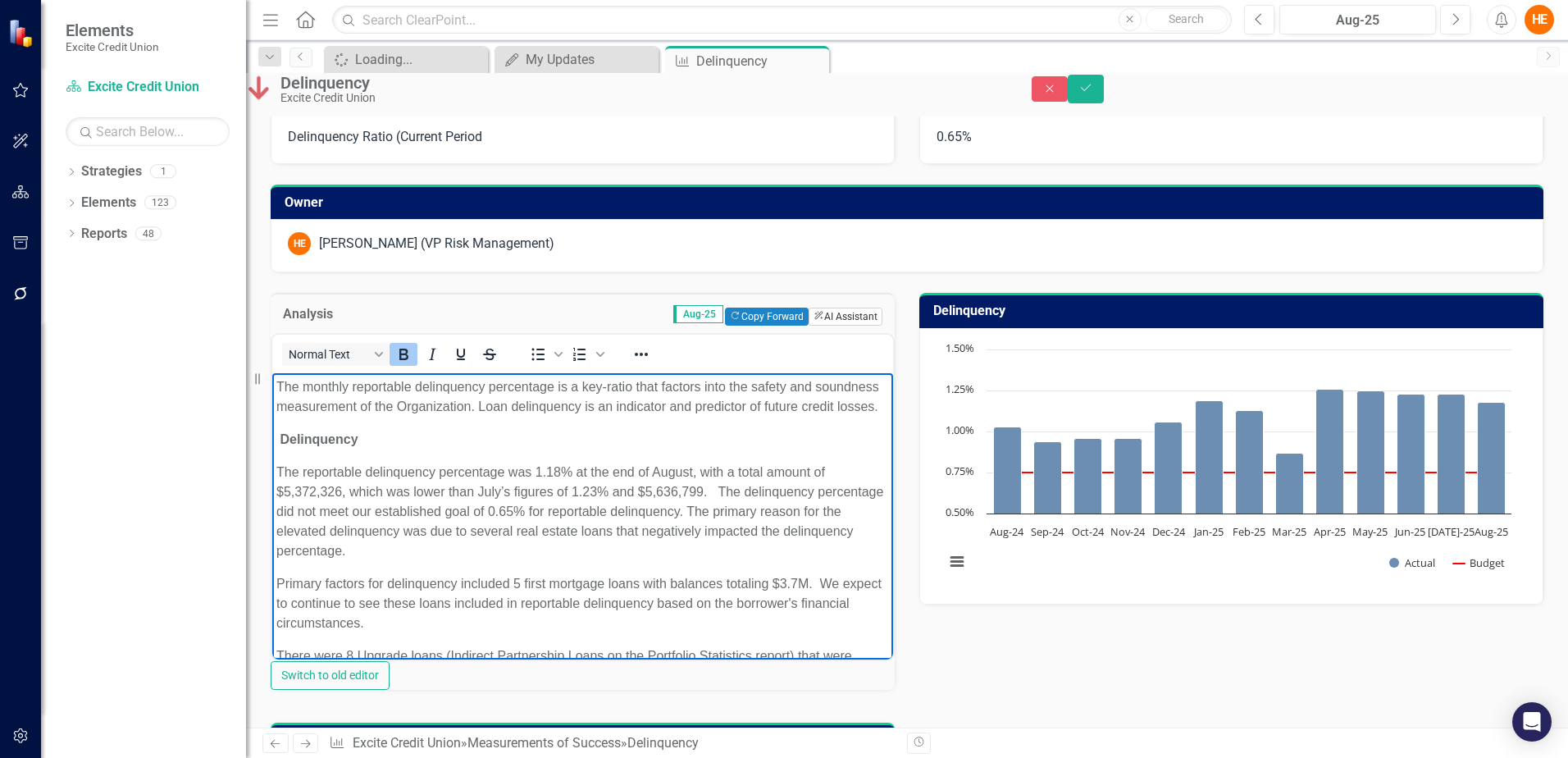
click at [808, 326] on button "ClearPoint AI AI Assistant" at bounding box center [845, 317] width 74 height 18
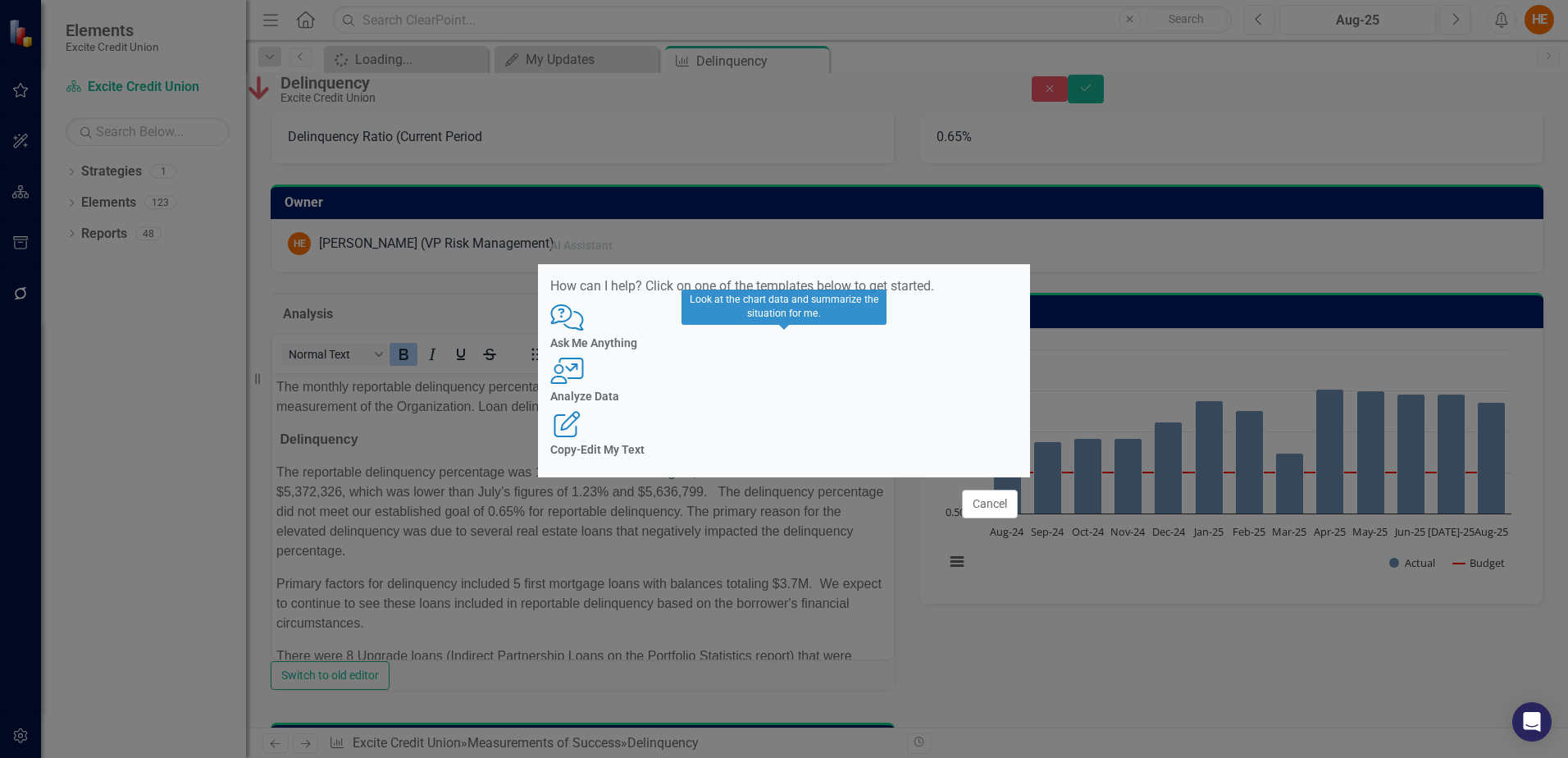
click at [797, 403] on h4 "Analyze Data" at bounding box center [784, 397] width 468 height 12
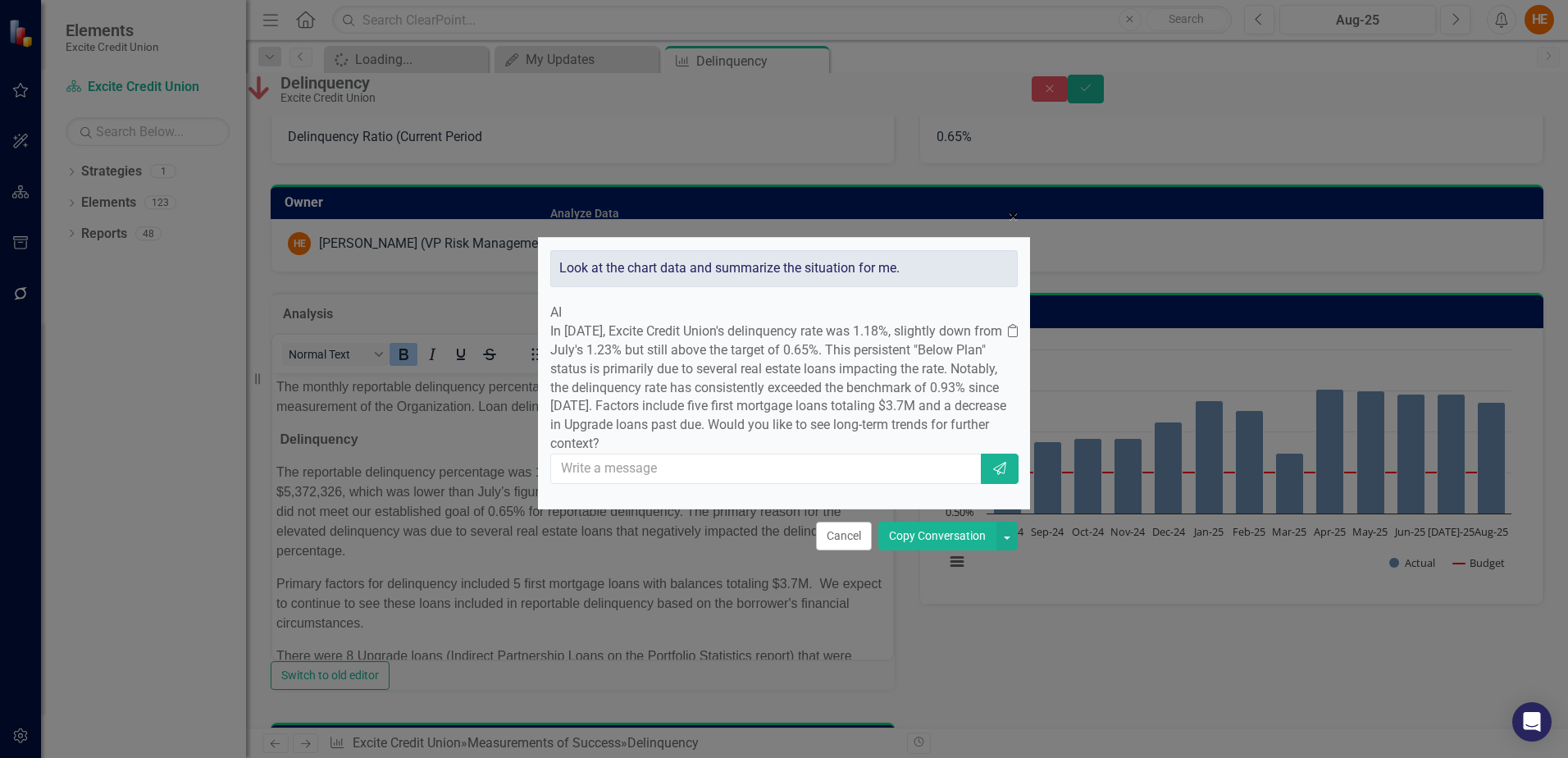
click at [1003, 202] on button "× Close" at bounding box center [1013, 216] width 34 height 42
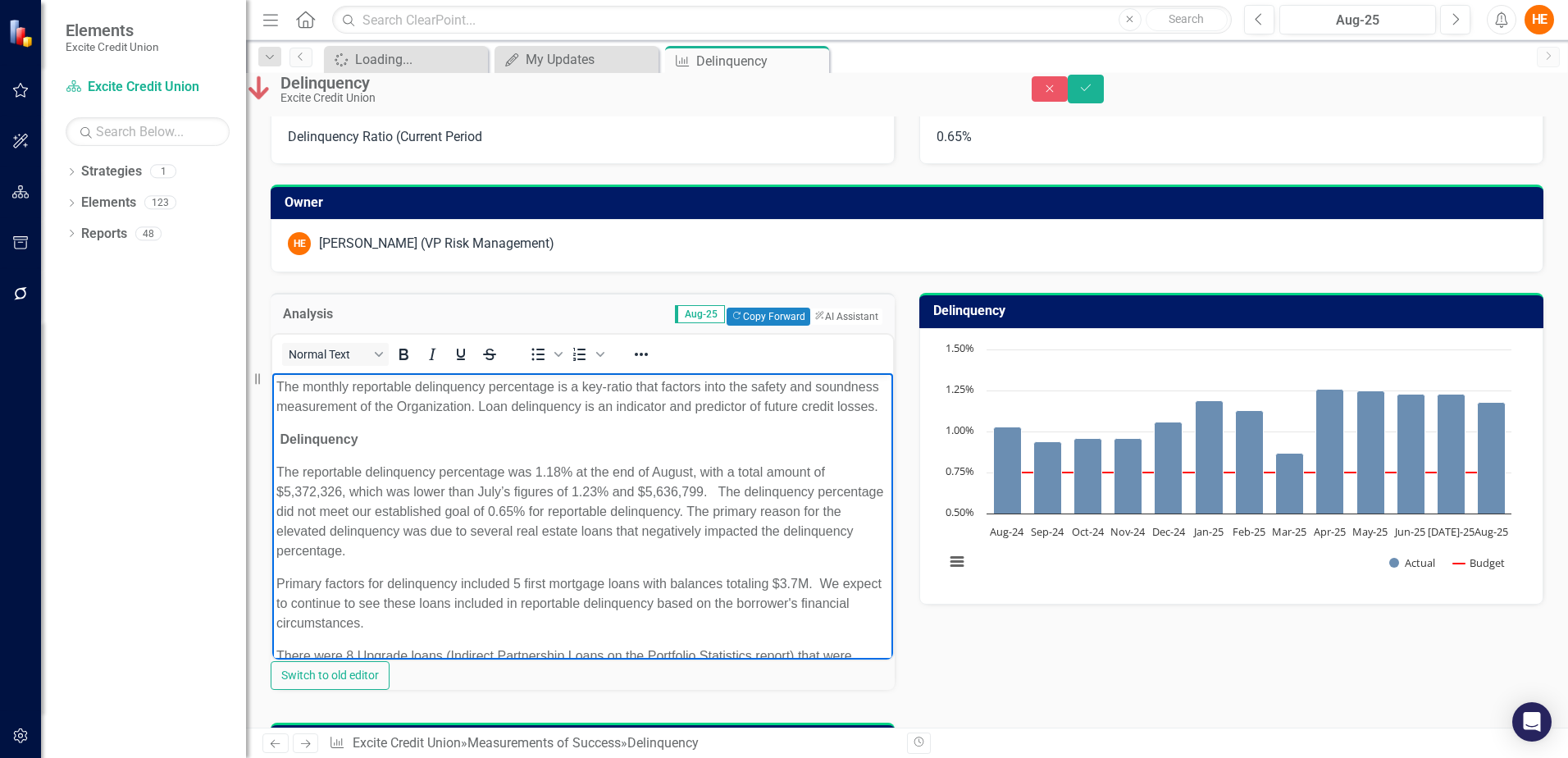
click at [696, 513] on p "The reportable delinquency percentage was 1.18% at the end of August, with a to…" at bounding box center [583, 512] width 613 height 98
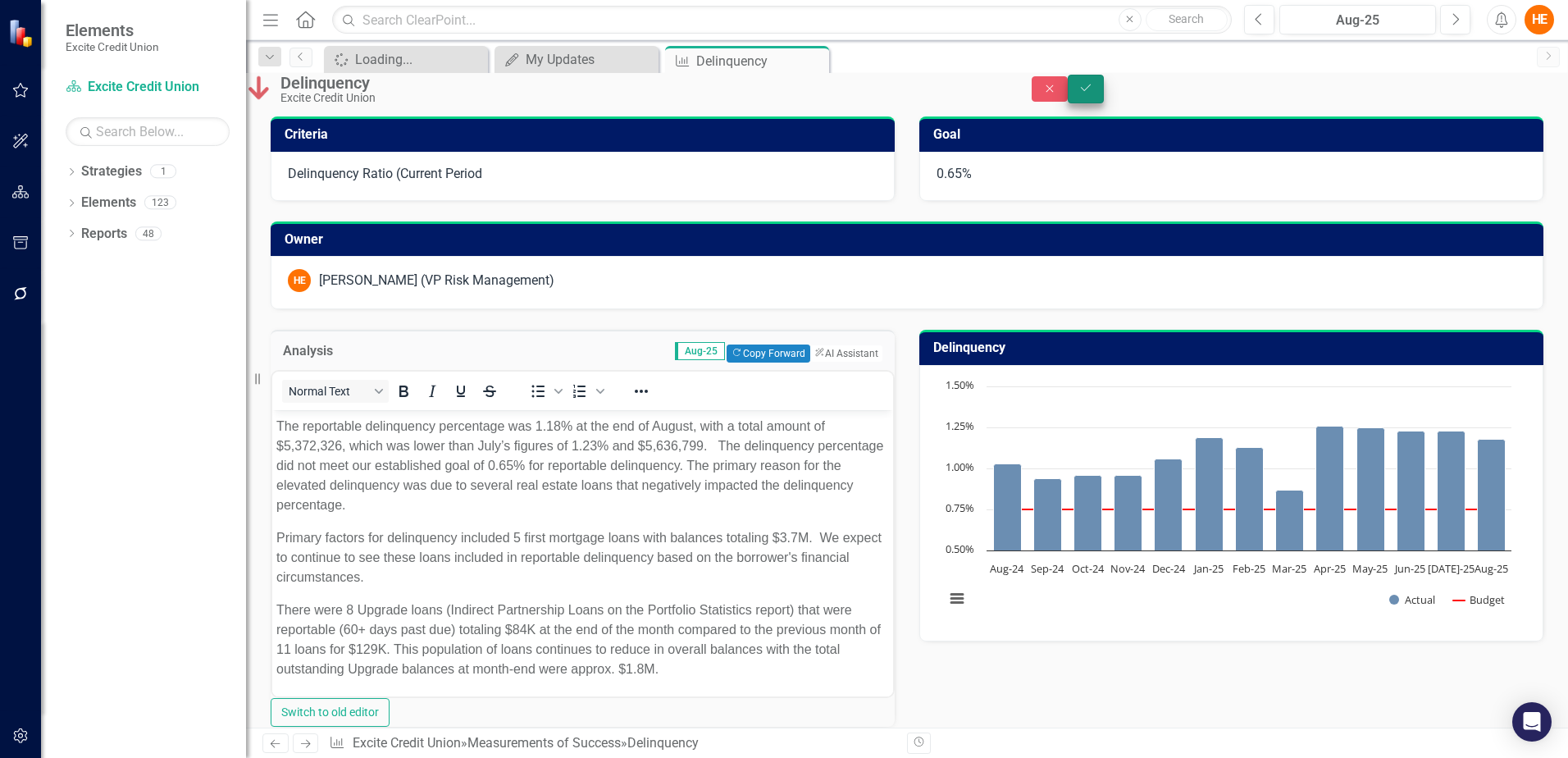
click at [1104, 89] on button "Save" at bounding box center [1086, 89] width 36 height 29
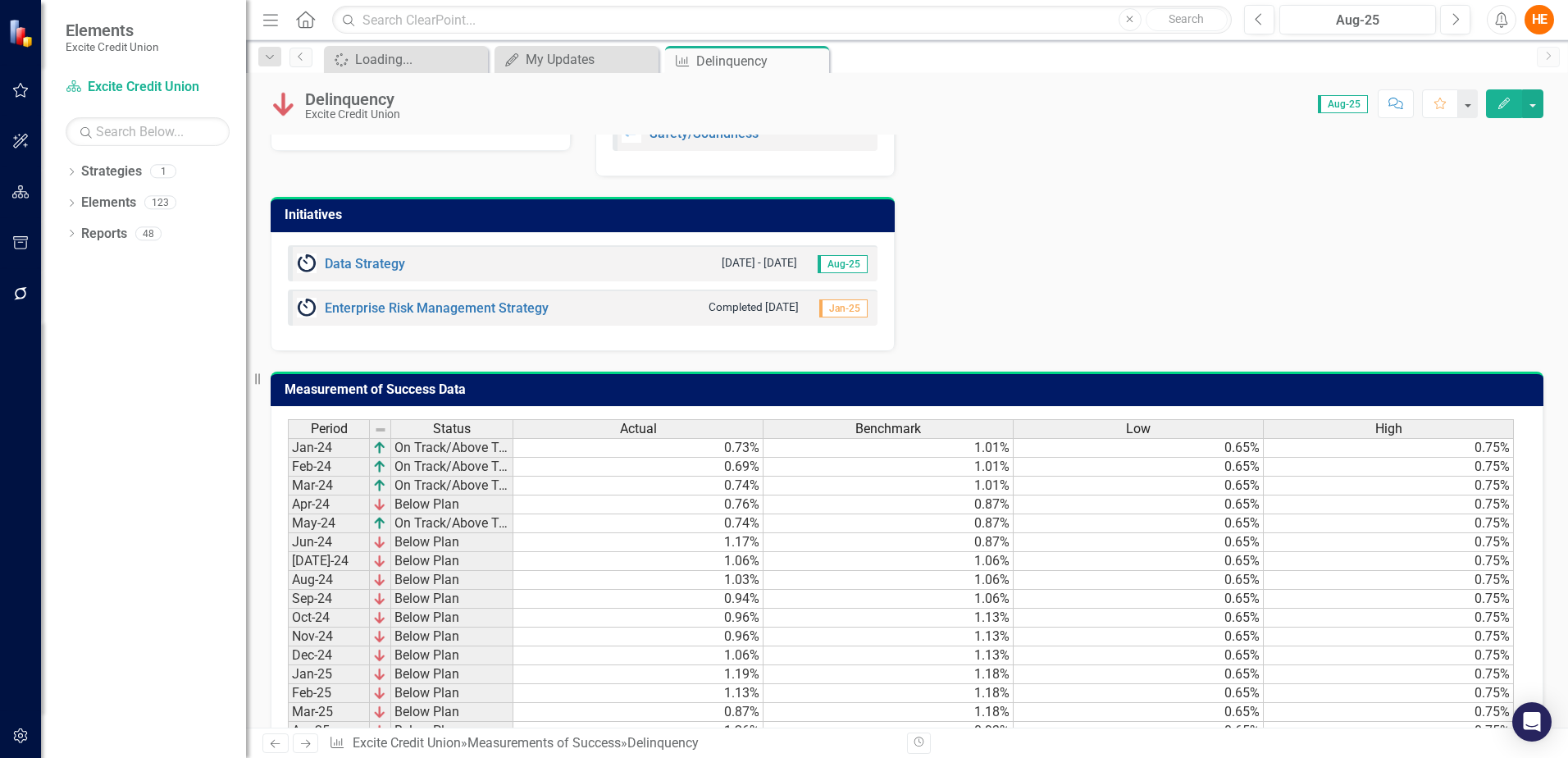
scroll to position [985, 0]
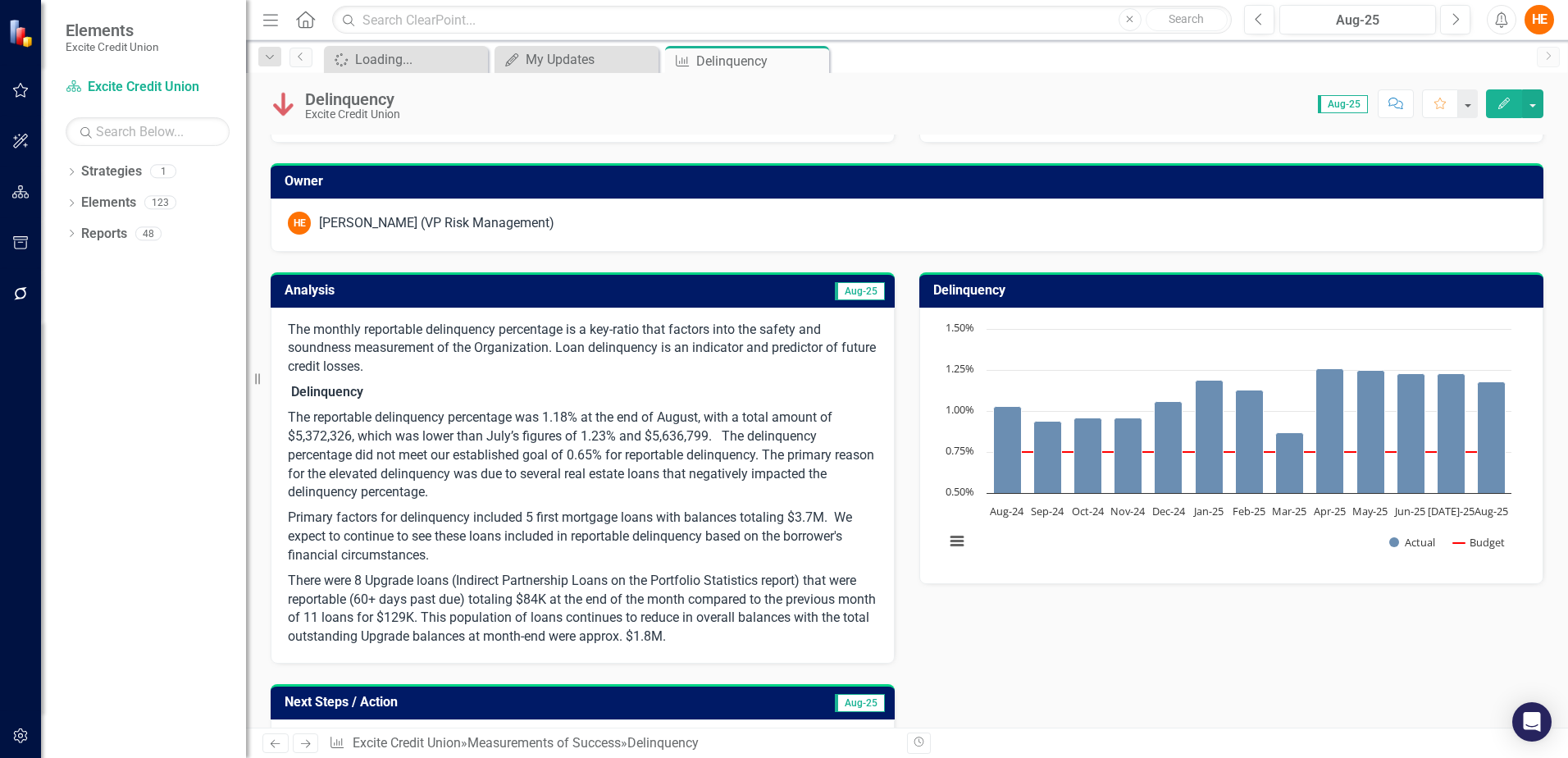
scroll to position [164, 0]
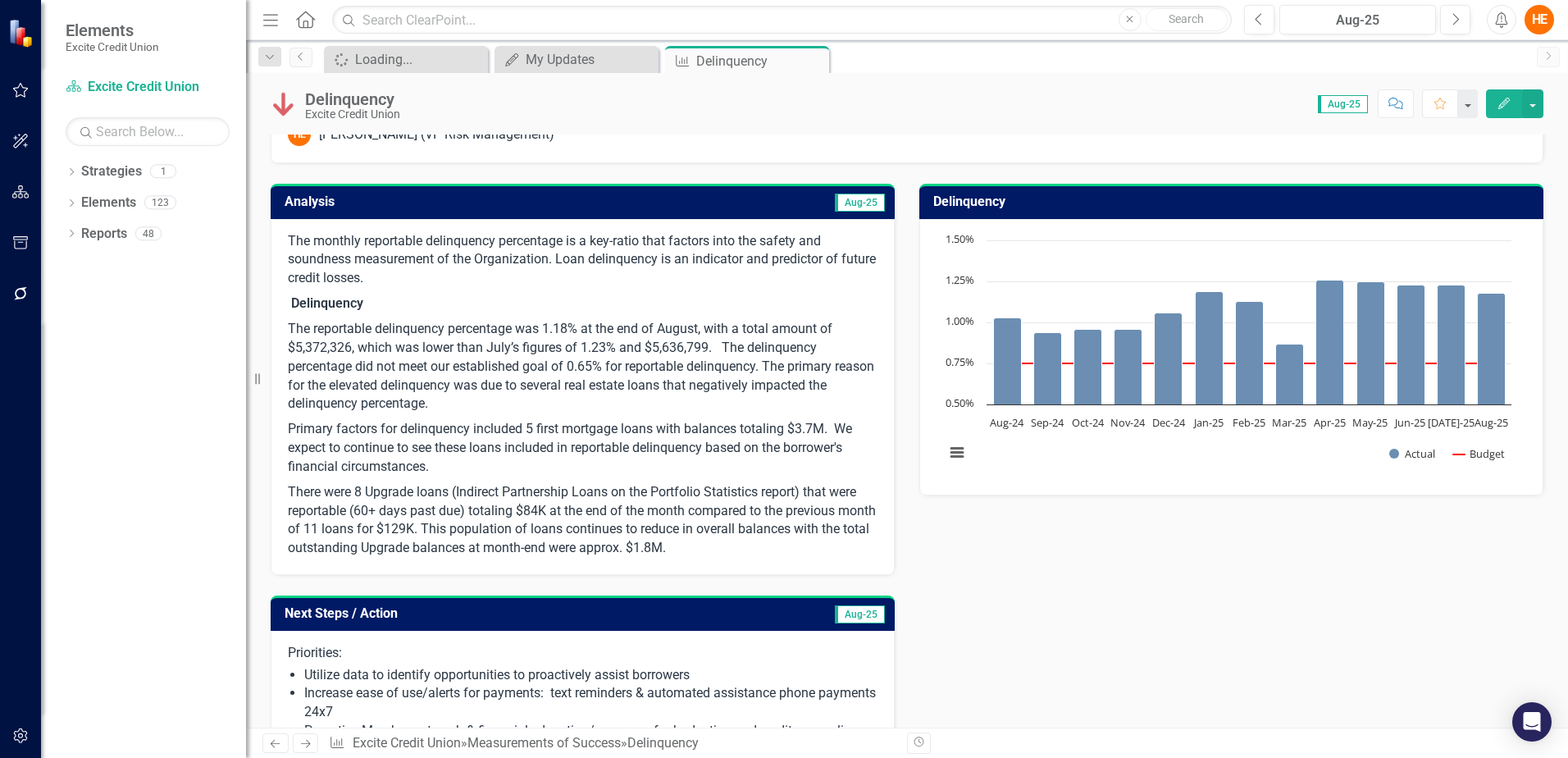
click at [856, 199] on span "Aug-25" at bounding box center [859, 203] width 50 height 18
click at [519, 268] on p "The monthly reportable delinquency percentage is a key-ratio that factors into …" at bounding box center [583, 262] width 590 height 60
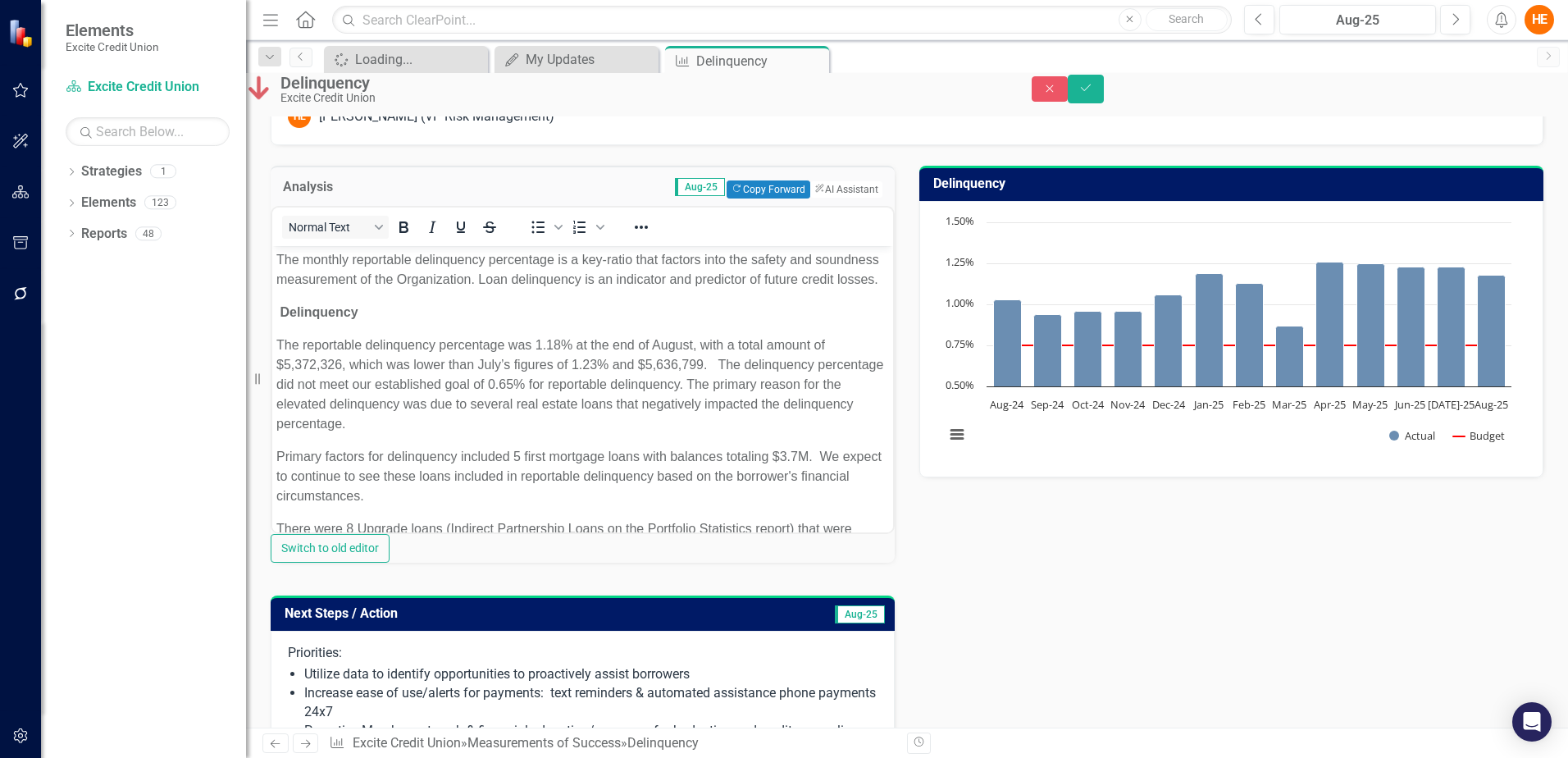
scroll to position [0, 0]
click at [815, 199] on button "ClearPoint AI AI Assistant" at bounding box center [845, 190] width 74 height 18
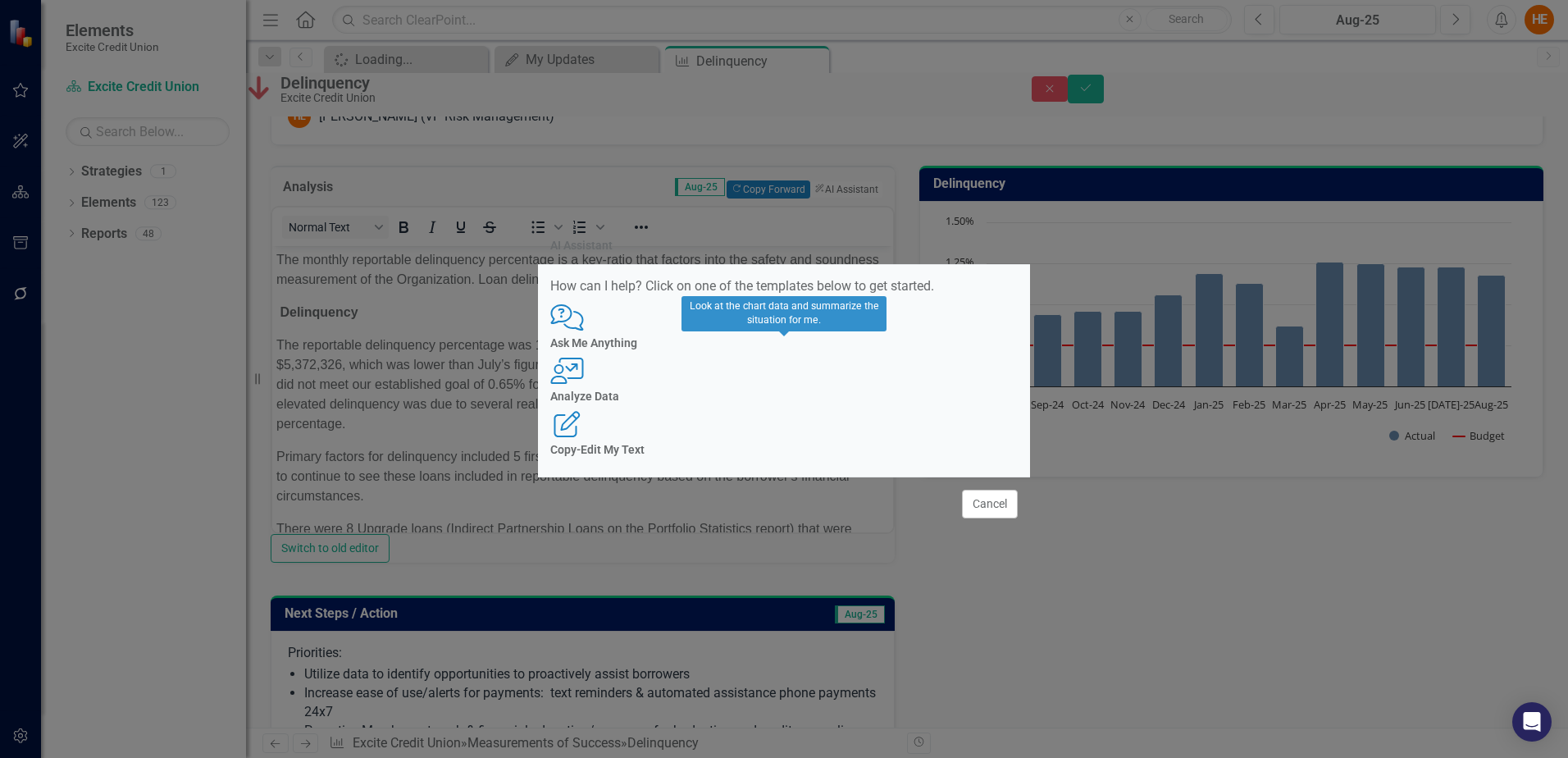
click at [784, 403] on div "Analyze Data" at bounding box center [784, 397] width 468 height 12
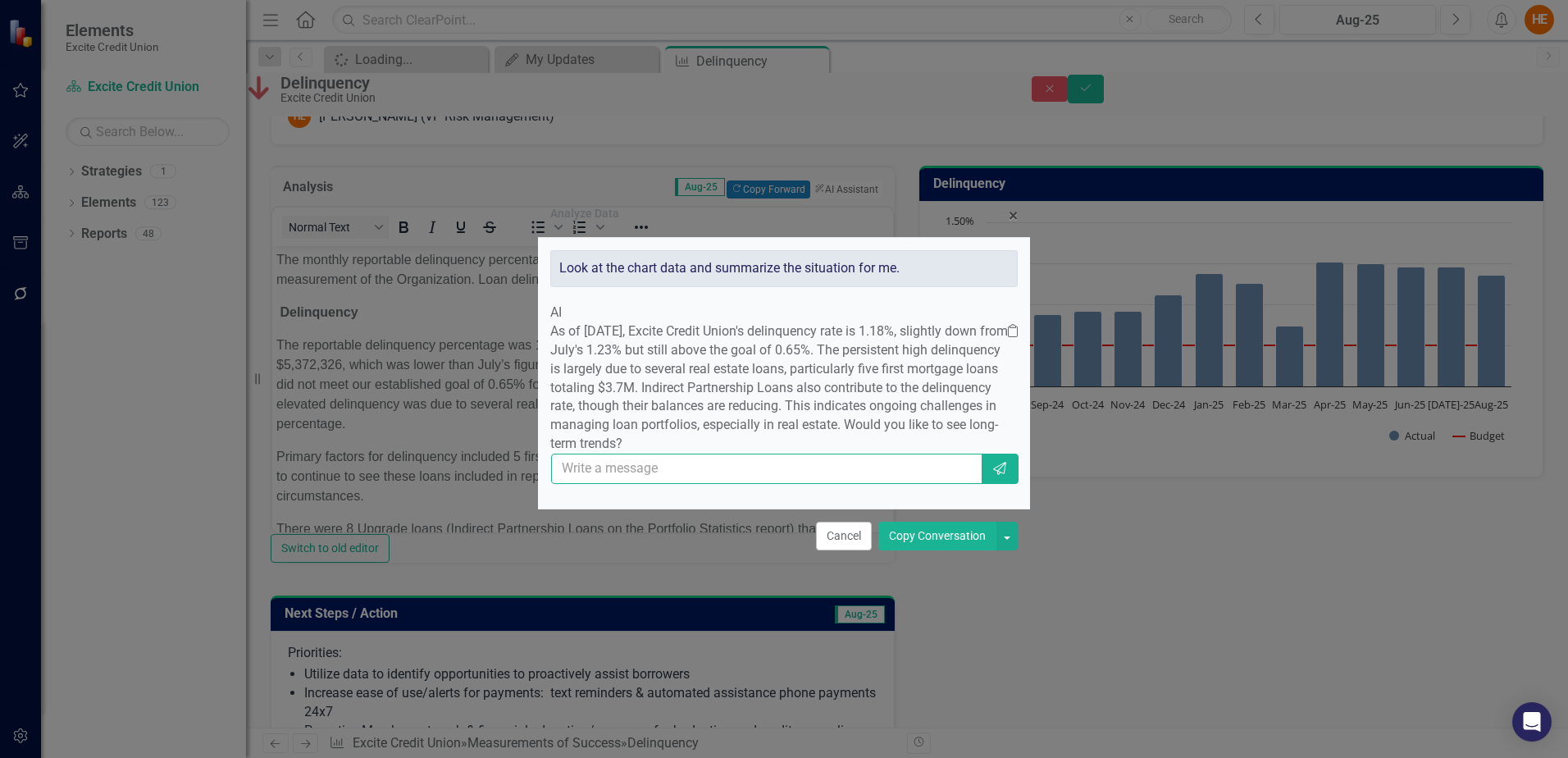
click at [789, 484] on input "text" at bounding box center [767, 469] width 432 height 30
type input "yes"
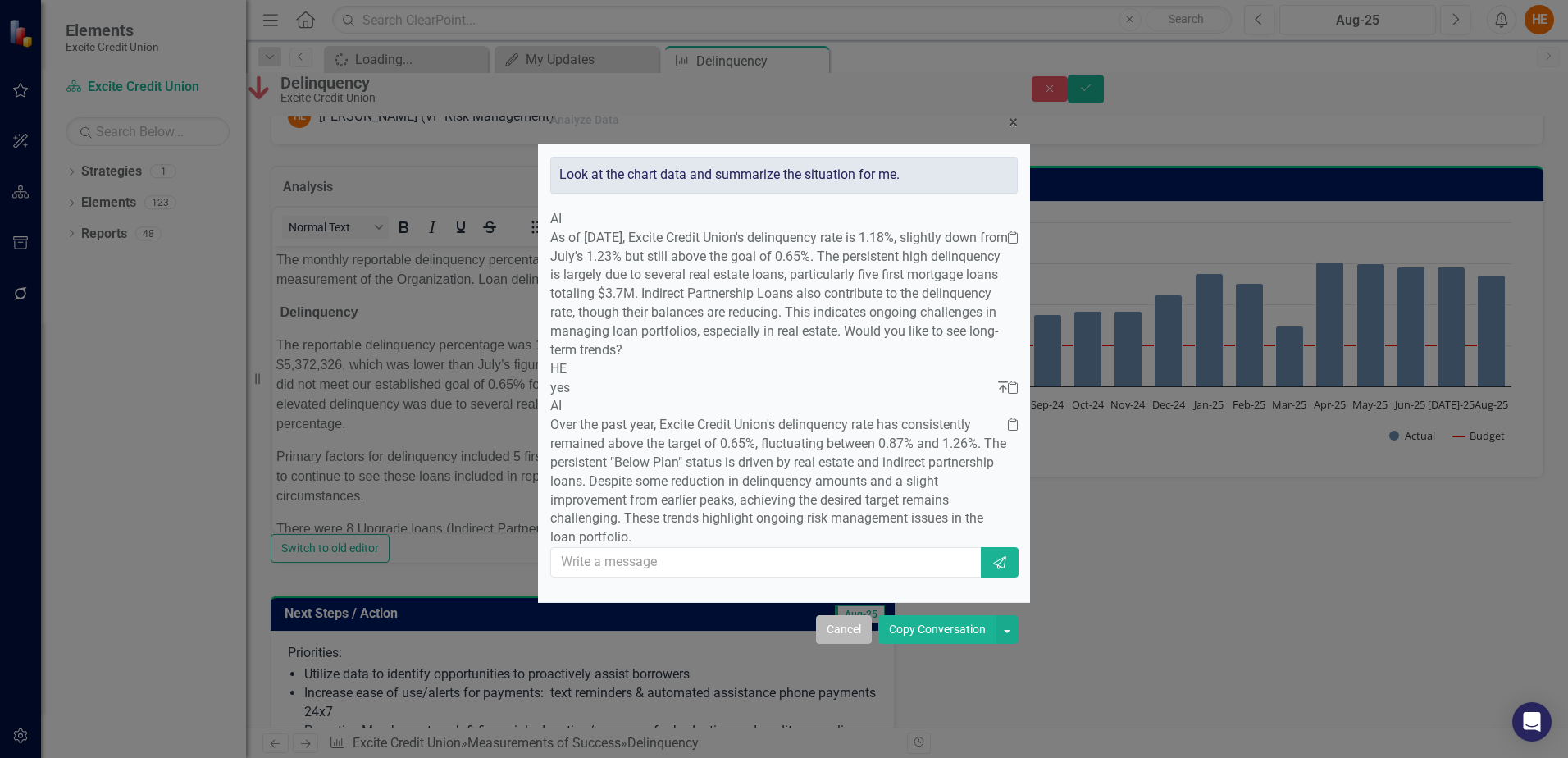
click at [841, 644] on button "Cancel" at bounding box center [844, 629] width 56 height 29
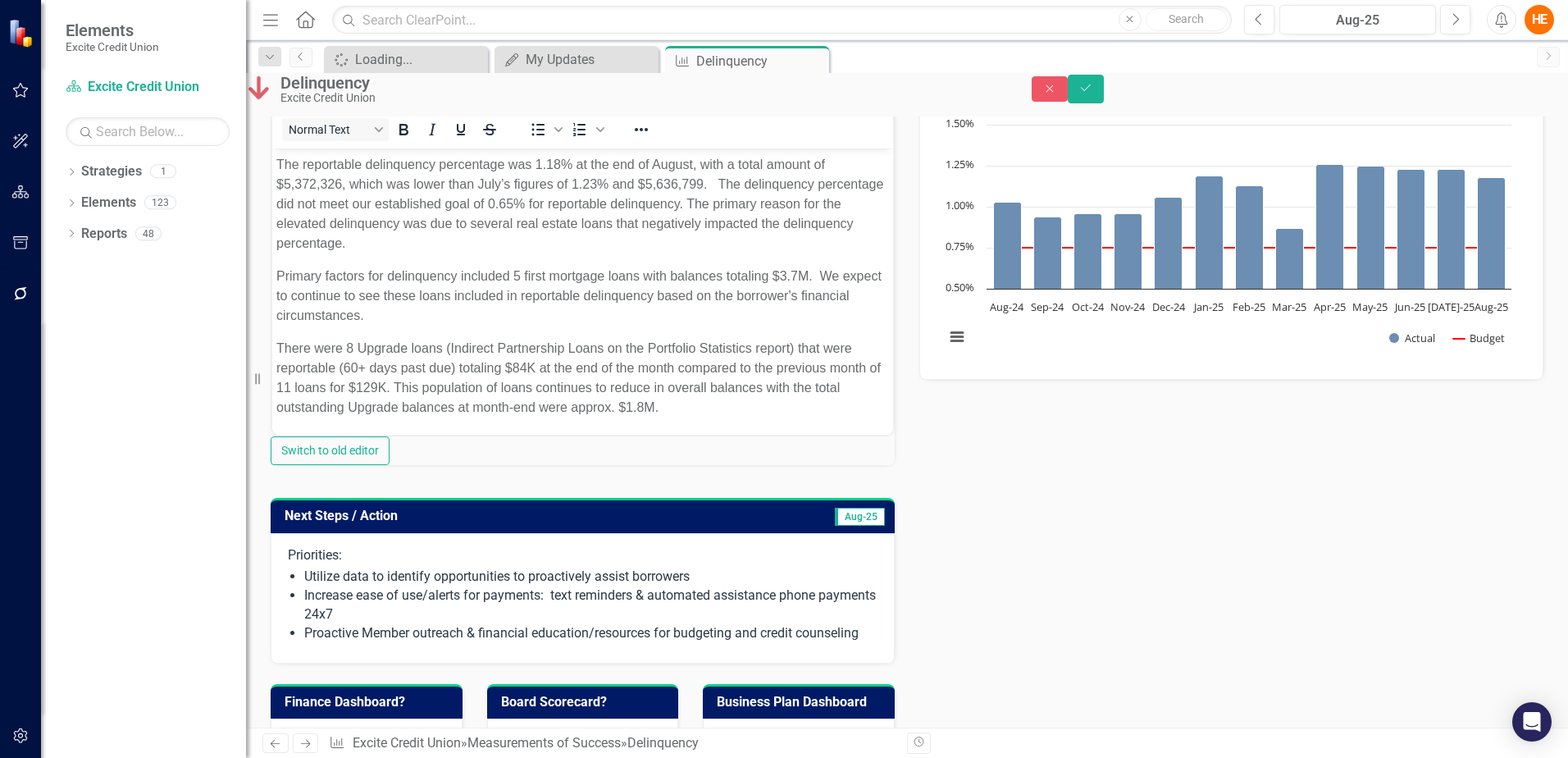
scroll to position [98, 0]
